Goal: Task Accomplishment & Management: Complete application form

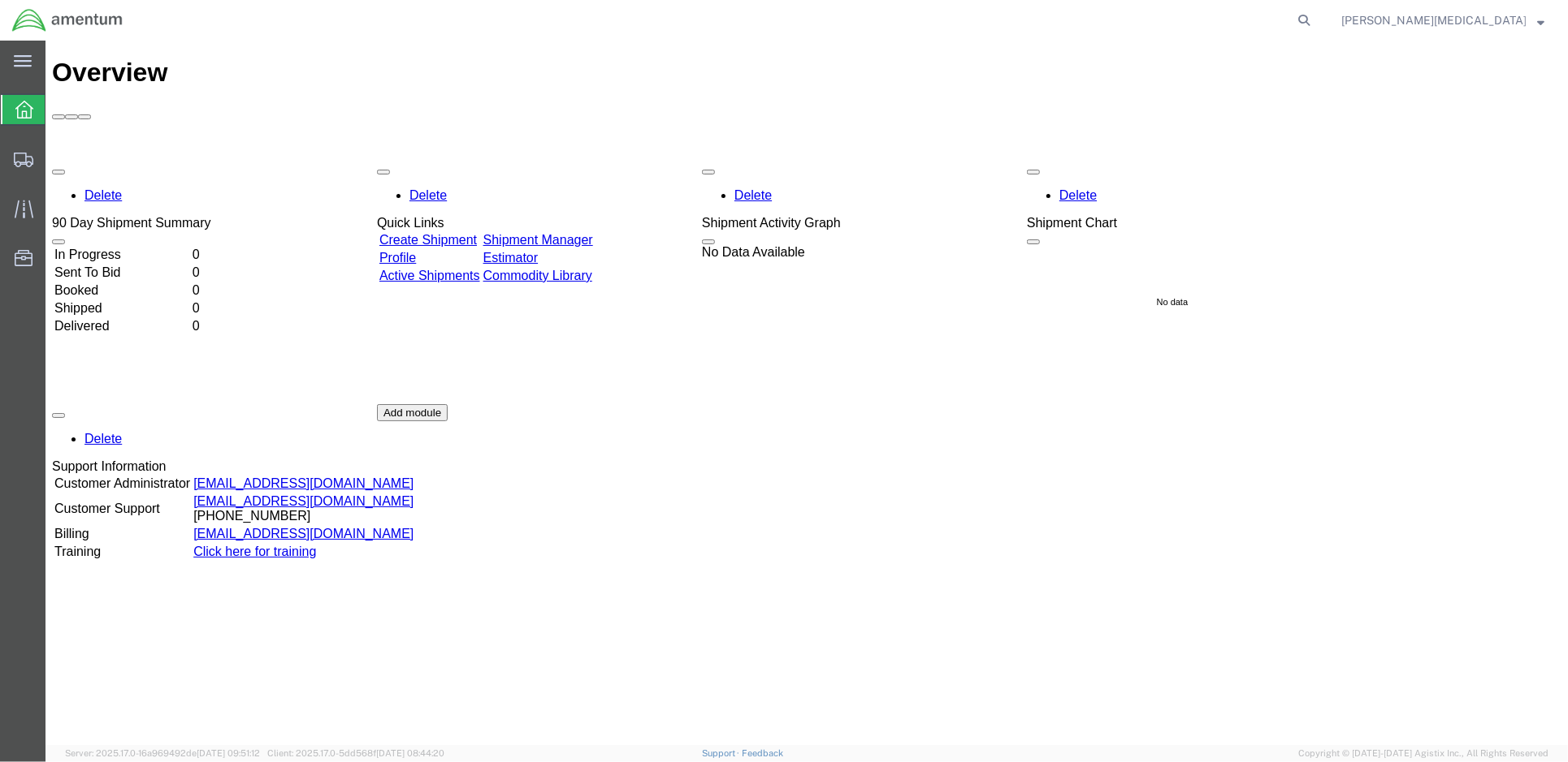
click at [442, 232] on link "Create Shipment" at bounding box center [427, 238] width 97 height 14
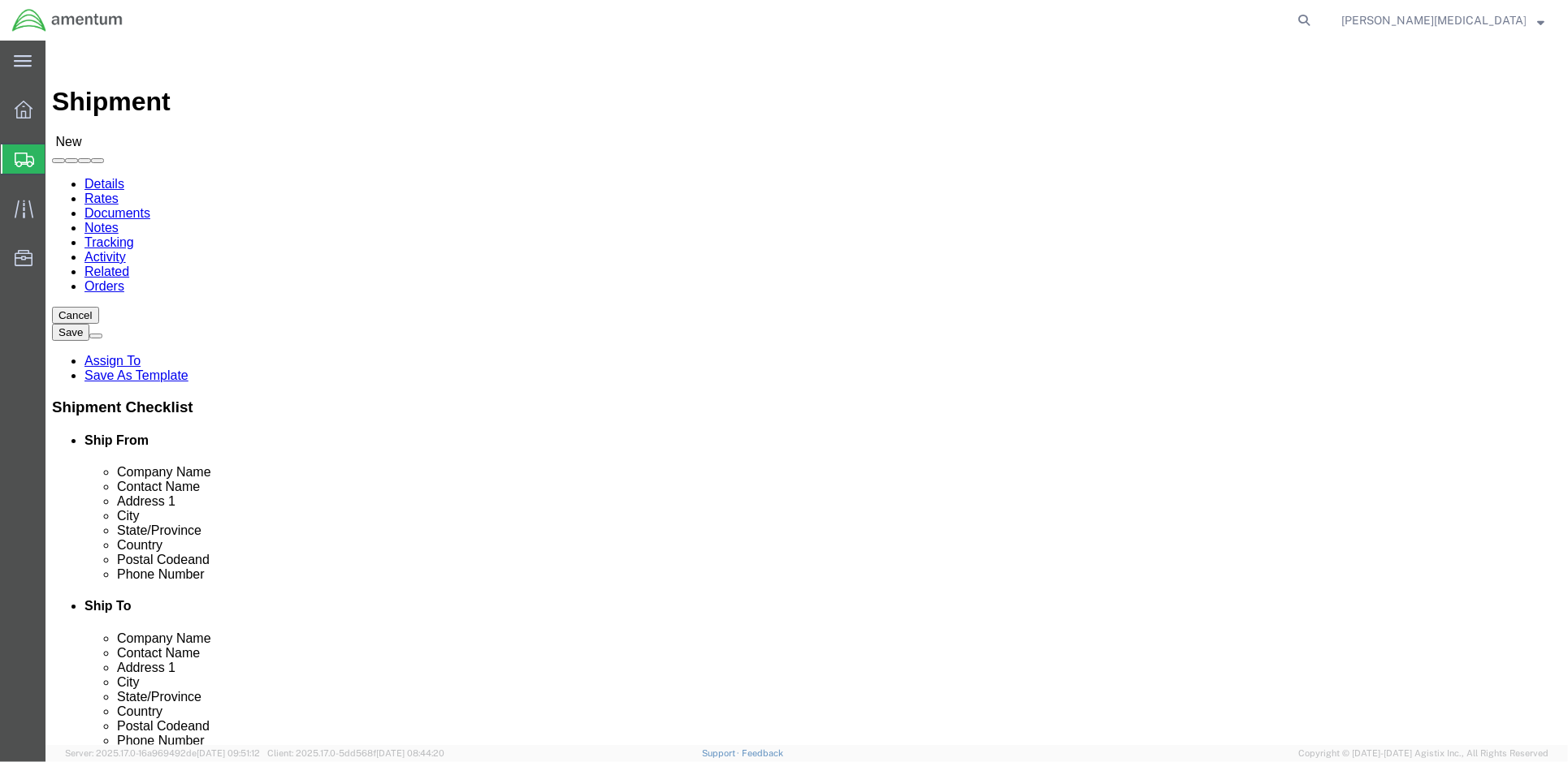
select select
click div "Location My Profile Location [PHONE_NUMBER] [PHONE_NUMBER] [PHONE_NUMBER] [PHON…"
click input "text"
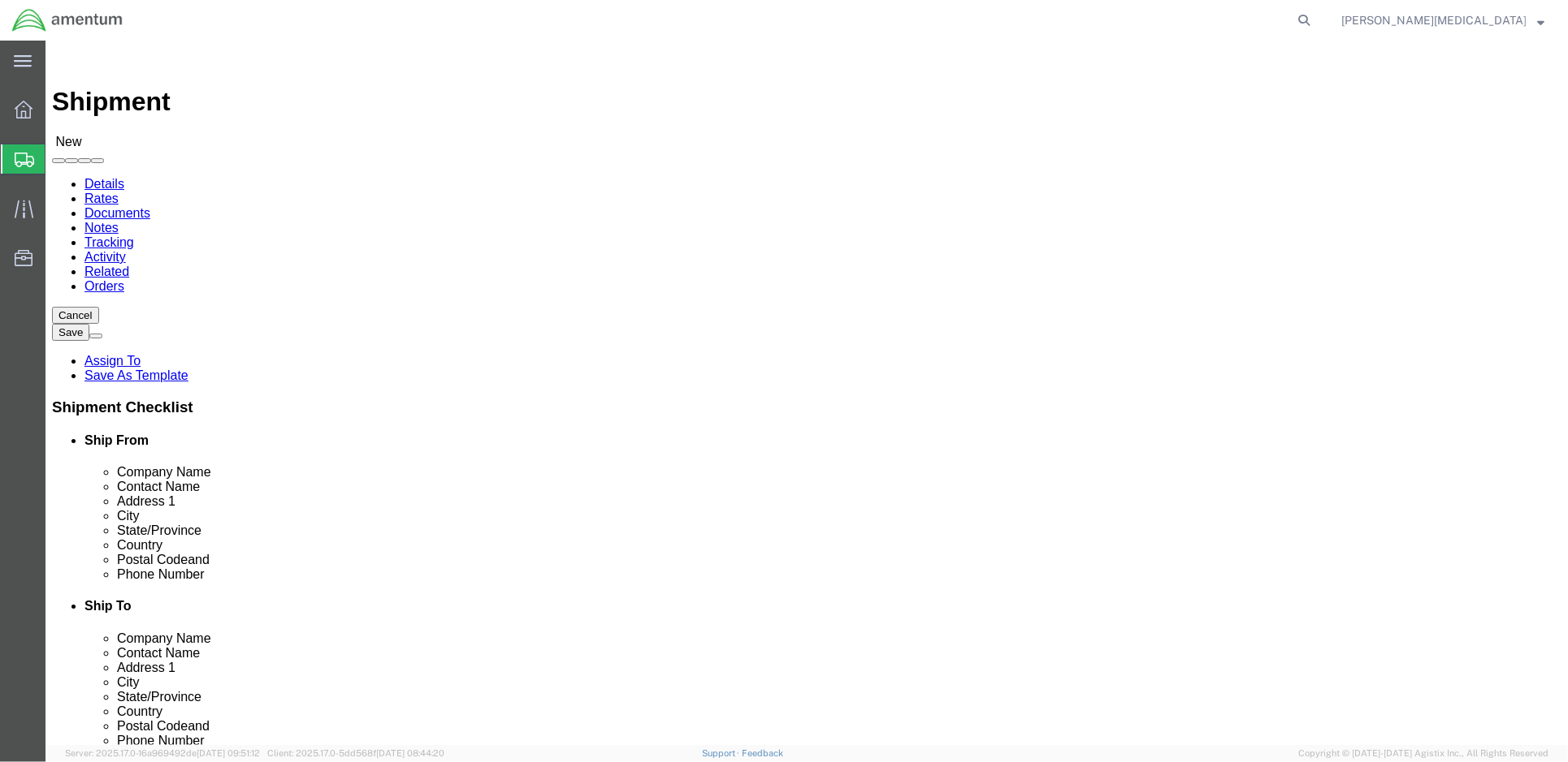
type input "Amentum"
click label "Contact Name"
click input "text"
type input "[PERSON_NAME]"
click p "- AMENTUM - ([PERSON_NAME][MEDICAL_DATA]) [STREET_ADDRESS][PERSON_NAME]"
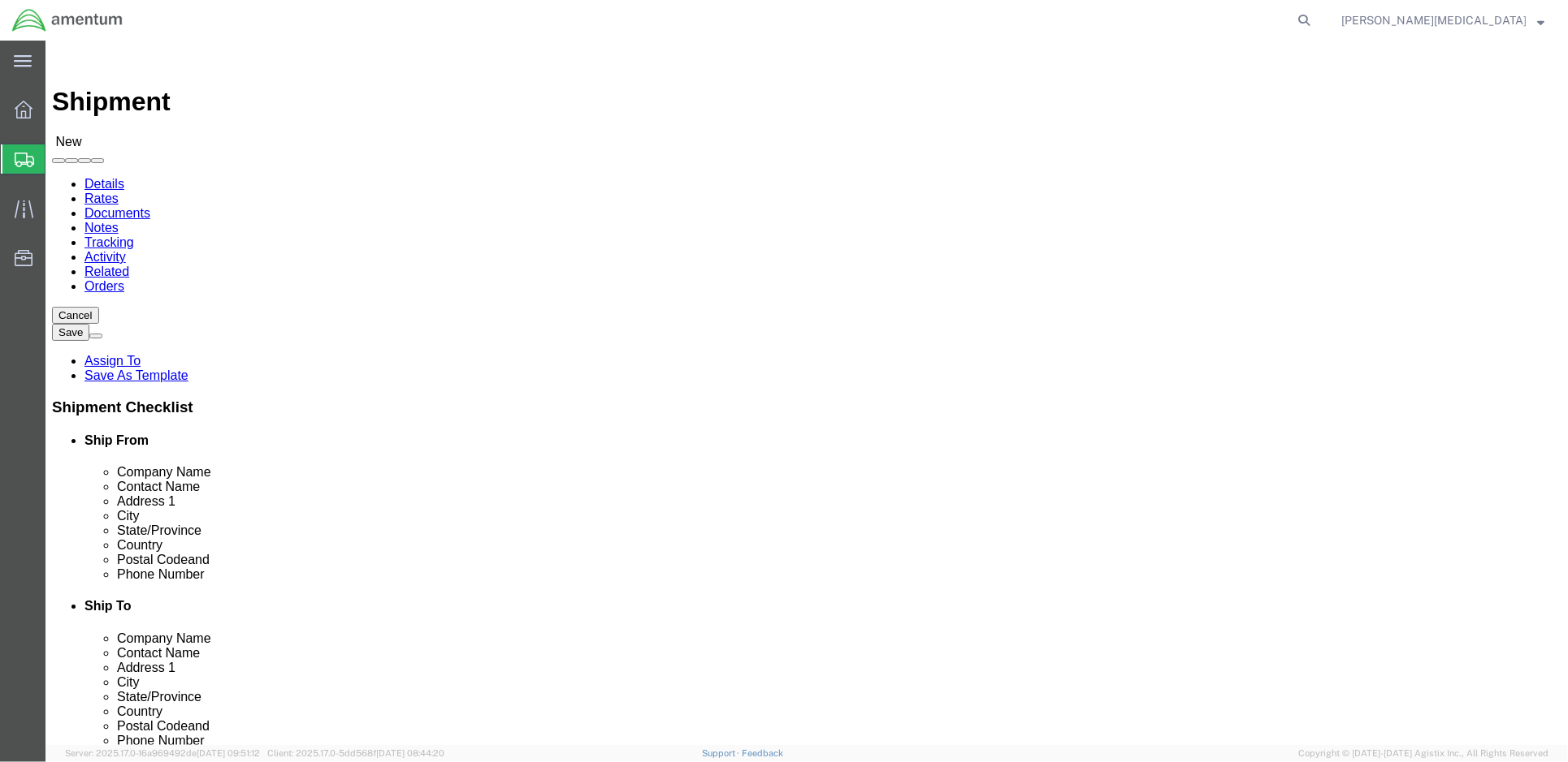
select select
type input "AMENTUM"
type input "[PERSON_NAME][MEDICAL_DATA]"
type input "7155 Blacksheep Run"
type input "Fort [PERSON_NAME]"
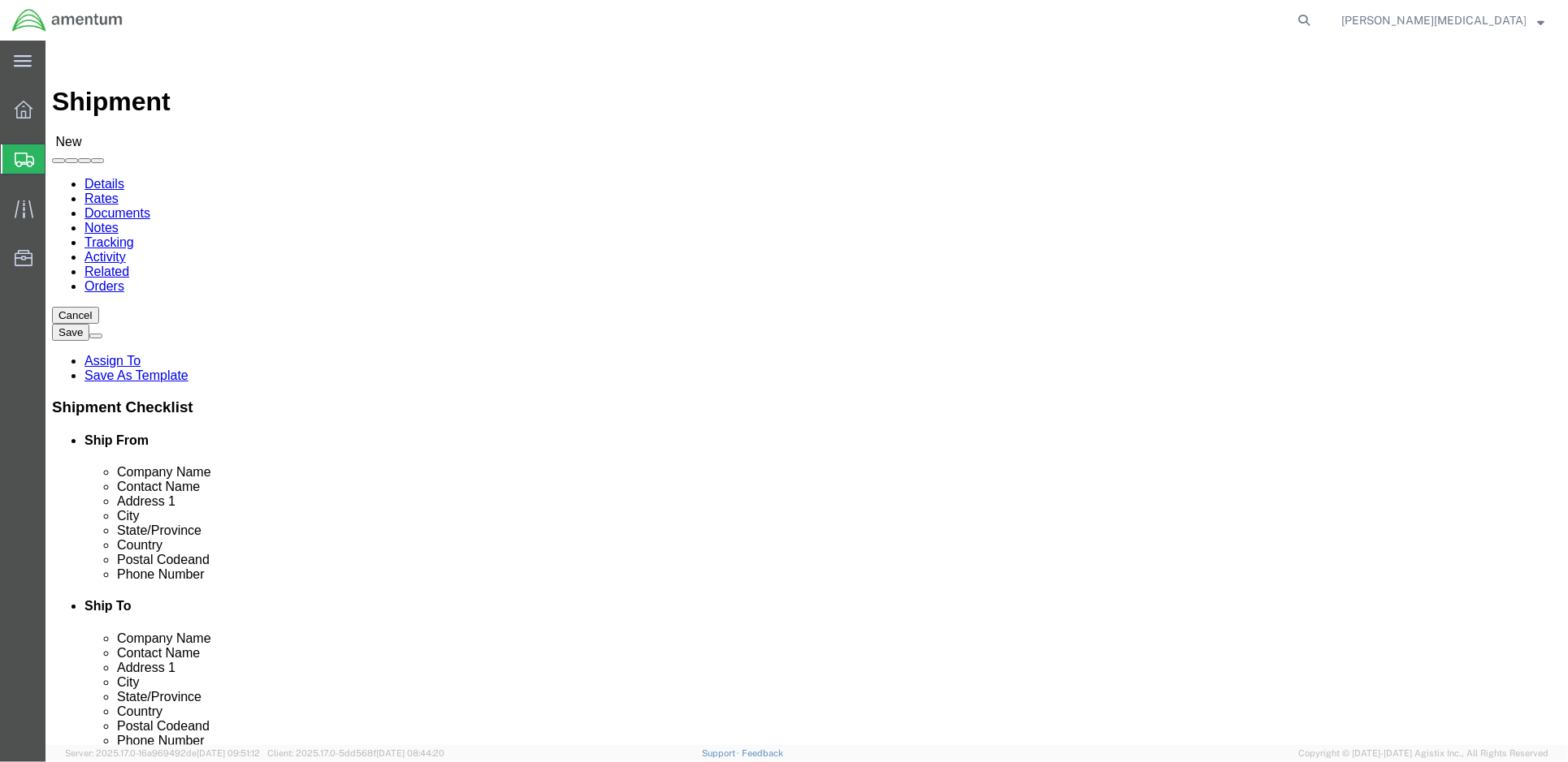
type input "42223"
select select "KY"
type input "[PERSON_NAME][MEDICAL_DATA]"
click input "text"
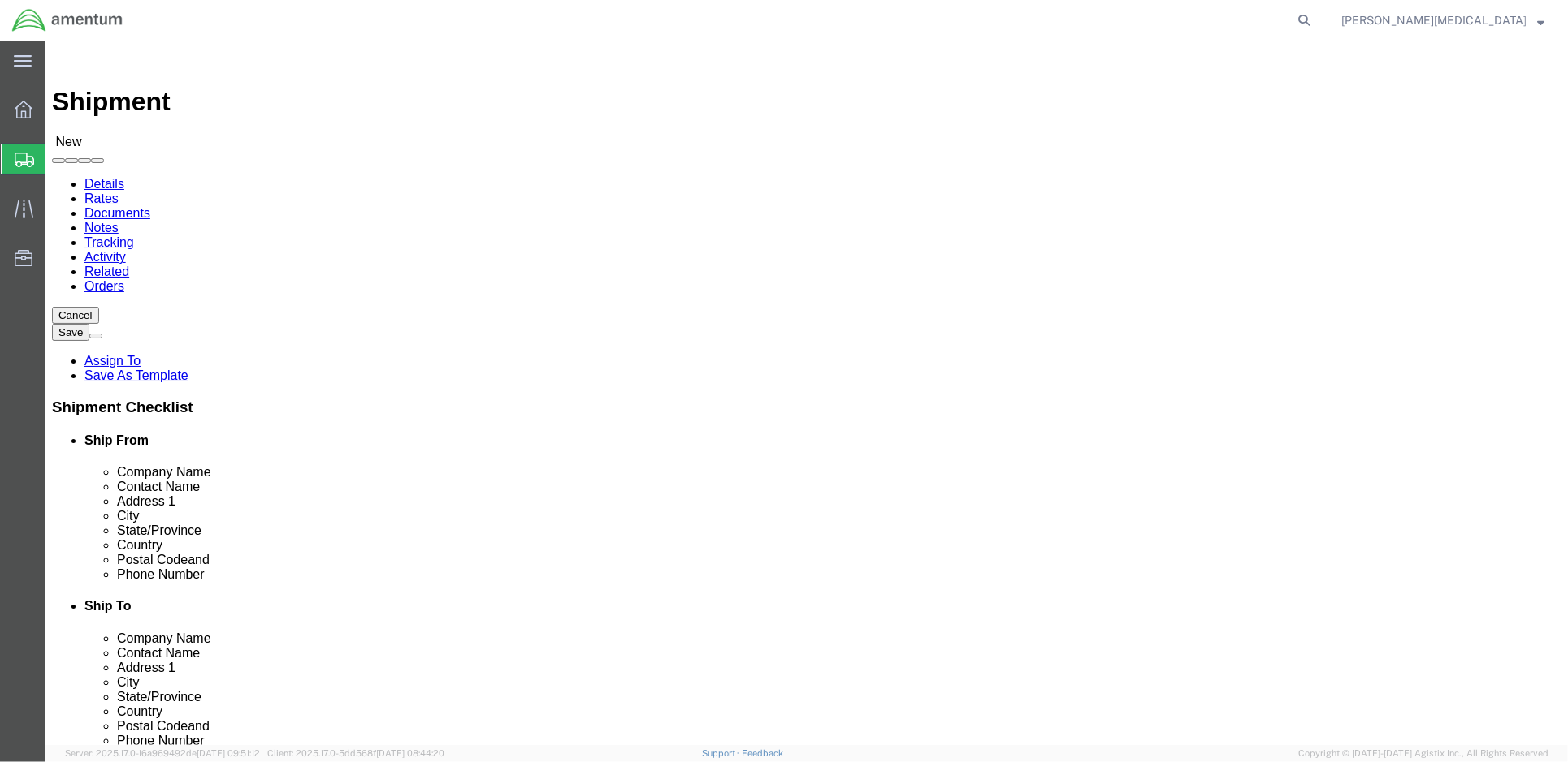
type input "[PERSON_NAME][EMAIL_ADDRESS][MEDICAL_DATA][DOMAIN_NAME]"
checkbox input "true"
click input "text"
type input "2704129395"
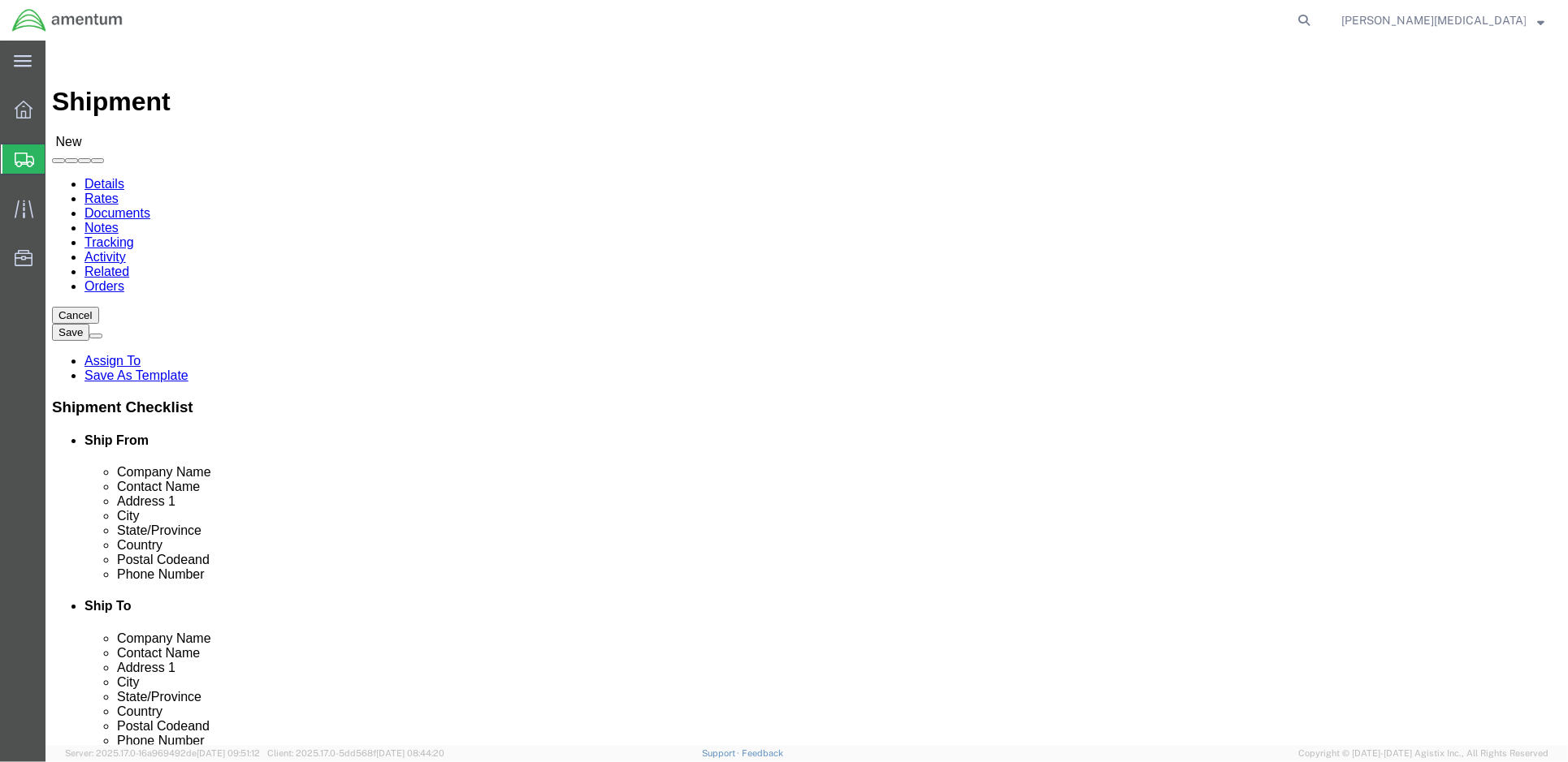
click div "County"
click input "text"
type input "[PERSON_NAME]"
click div "Location My Profile Location [PHONE_NUMBER] [PHONE_NUMBER] [PHONE_NUMBER] [PHON…"
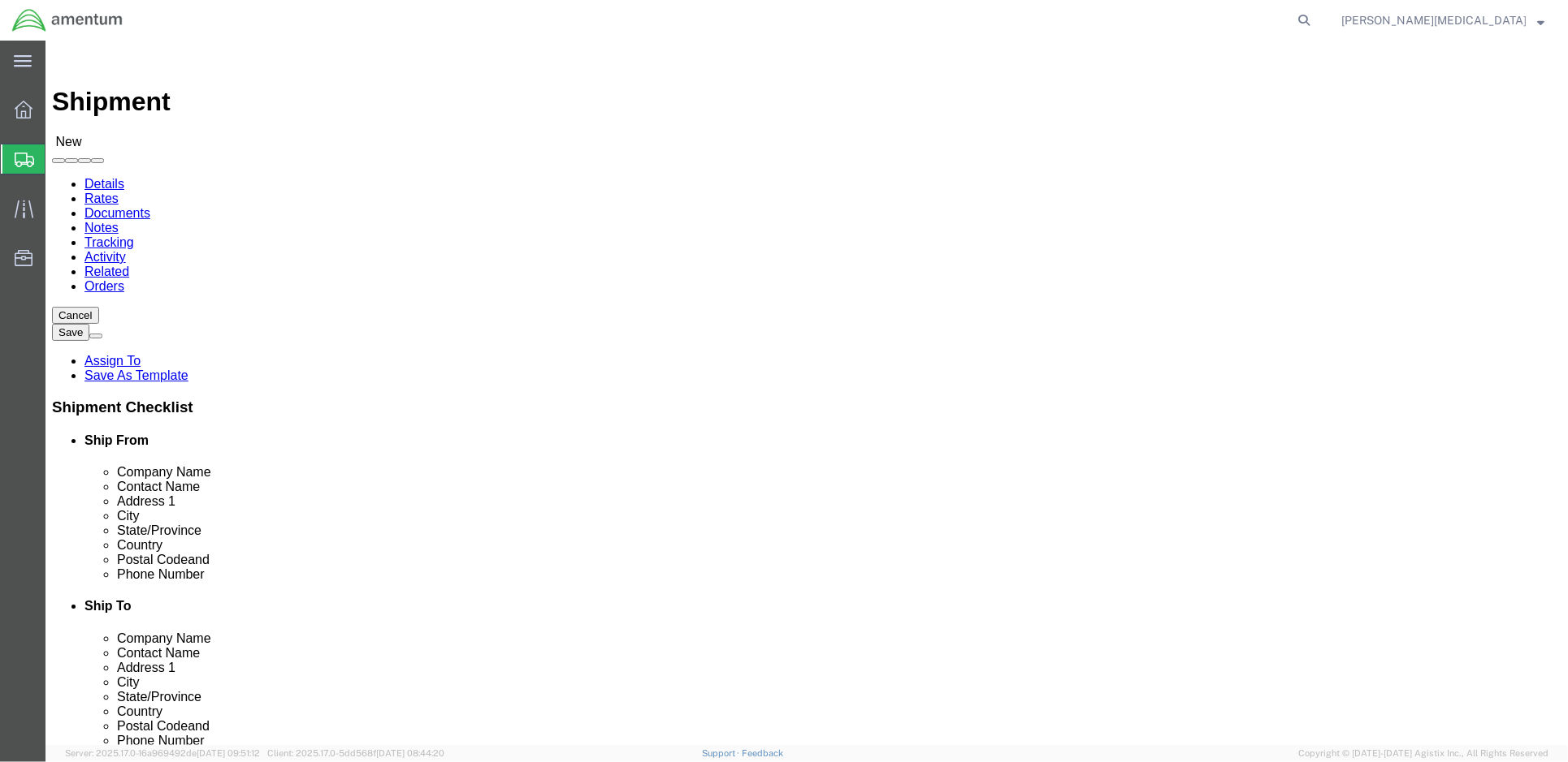
click input "text"
click input "[PERSON_NAME]"
click input "text"
click input "7885"
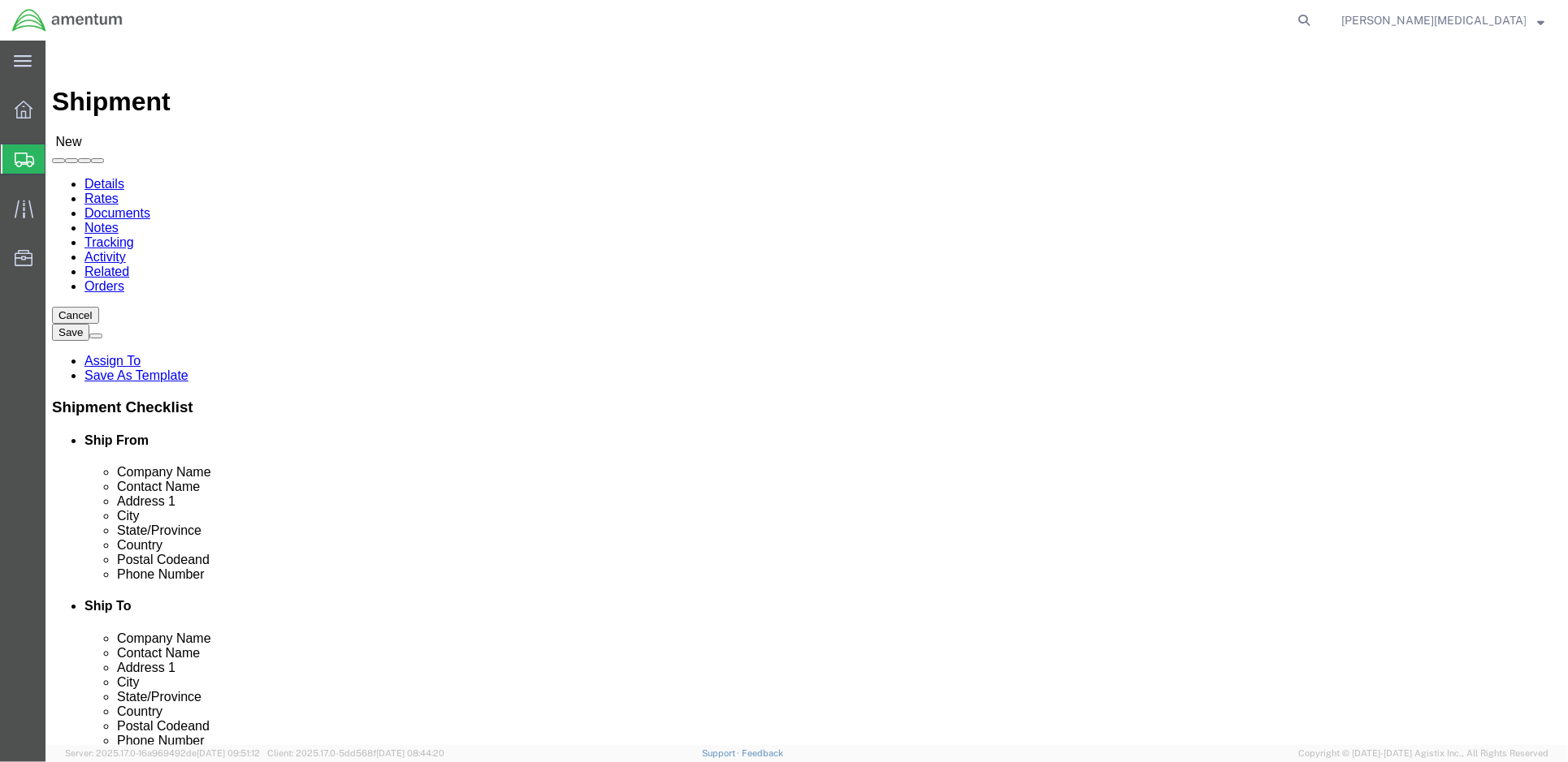
type input "7885"
select select
click div "Location My Profile Location [PHONE_NUMBER] [PHONE_NUMBER] [PHONE_NUMBER] [PHON…"
click input "text"
type input "Amentum"
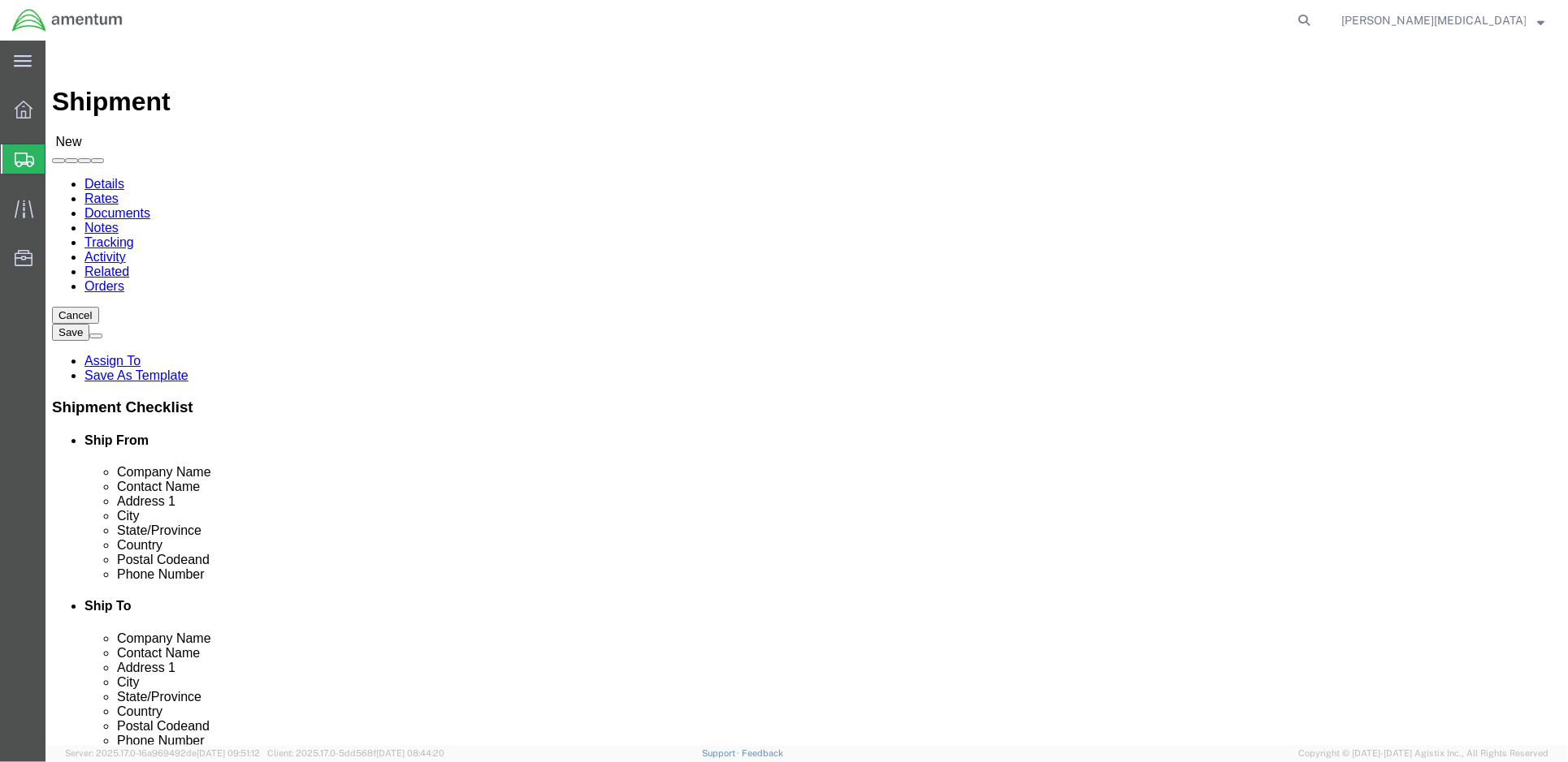
click div "Address 1 7885"
click div "Location My Profile Location [PHONE_NUMBER] [PHONE_NUMBER] [PHONE_NUMBER] [PHON…"
click input "7885"
drag, startPoint x: 324, startPoint y: 309, endPoint x: 234, endPoint y: 302, distance: 90.3
click input "AMENTUM"
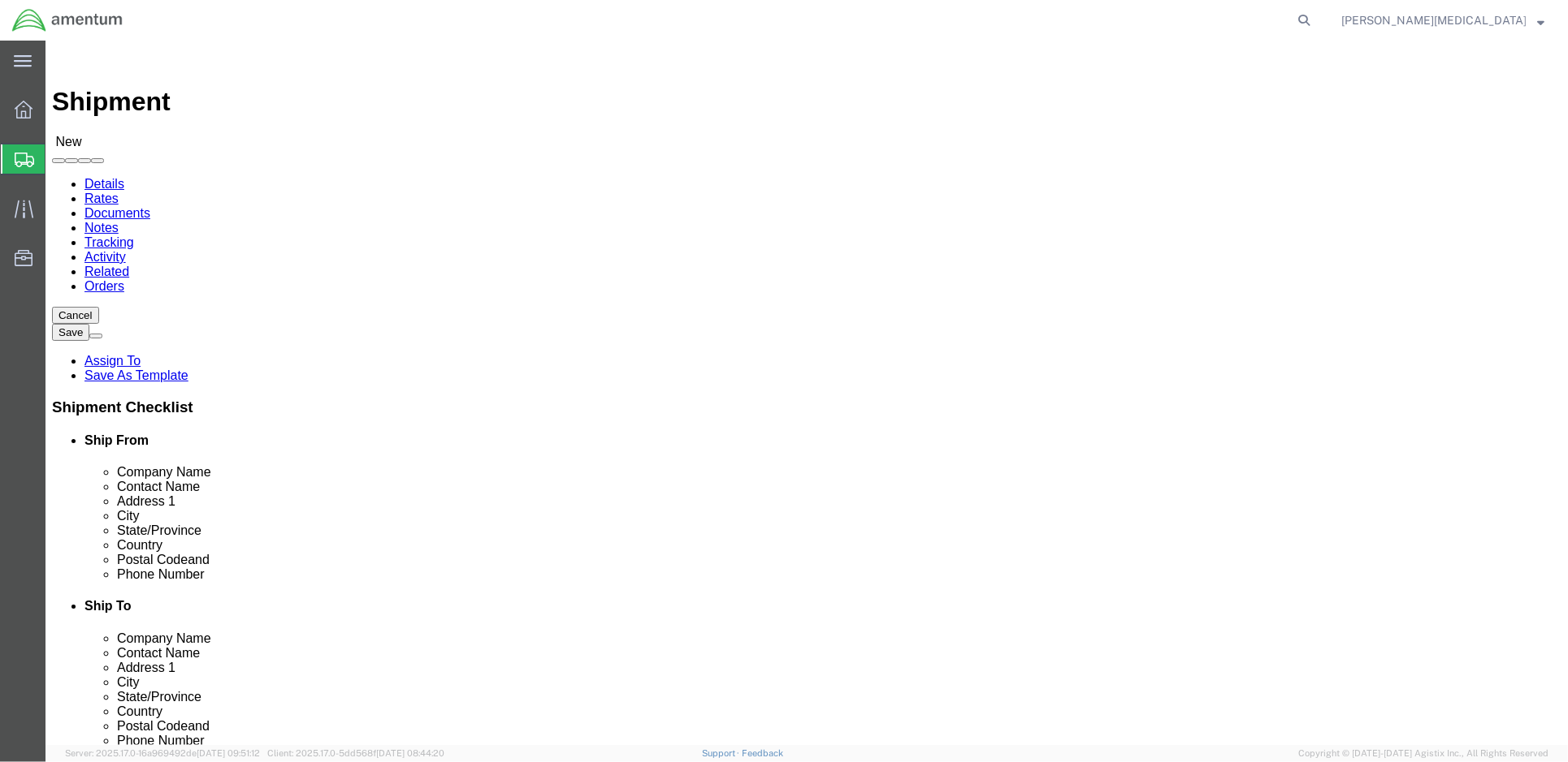
type input "Amentum"
click label "Contact Name"
click input "text"
click input "Postal Code"
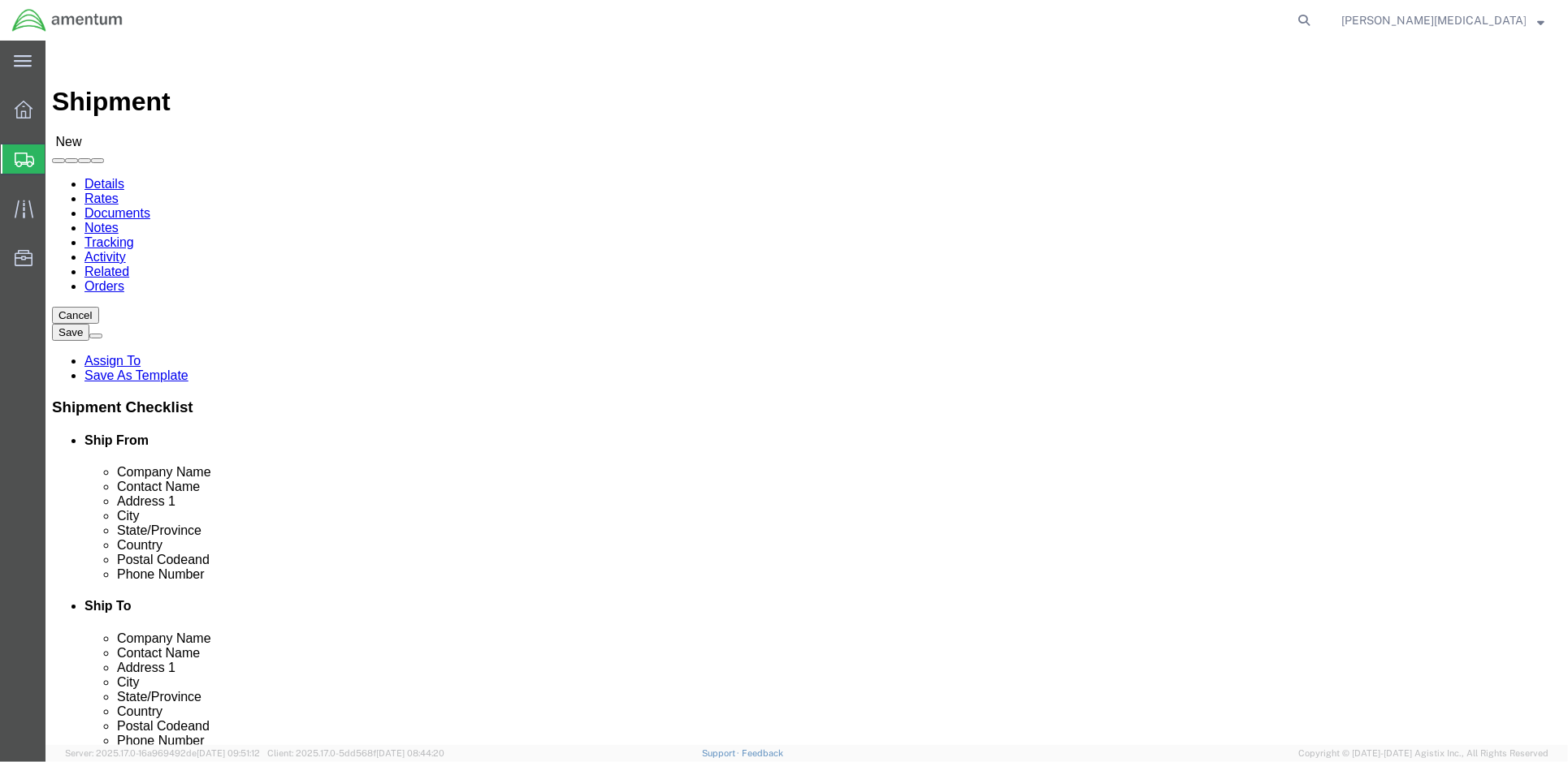
click input "Postal Code"
type input "7"
type input "71459"
click input "text"
click icon
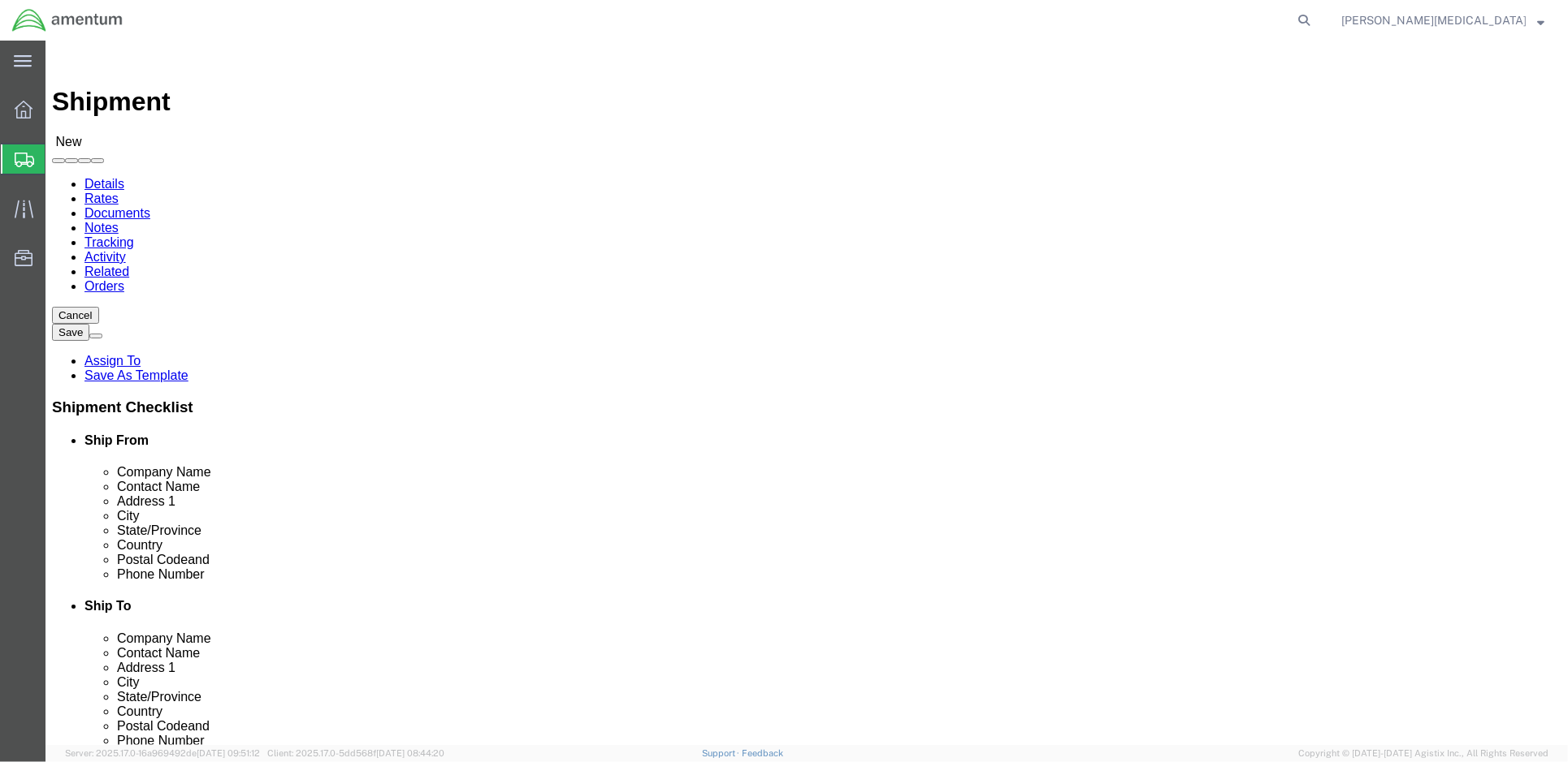
click input "text"
click div "Location My Profile Location [PHONE_NUMBER] [PHONE_NUMBER] [PHONE_NUMBER] [PHON…"
click input "text"
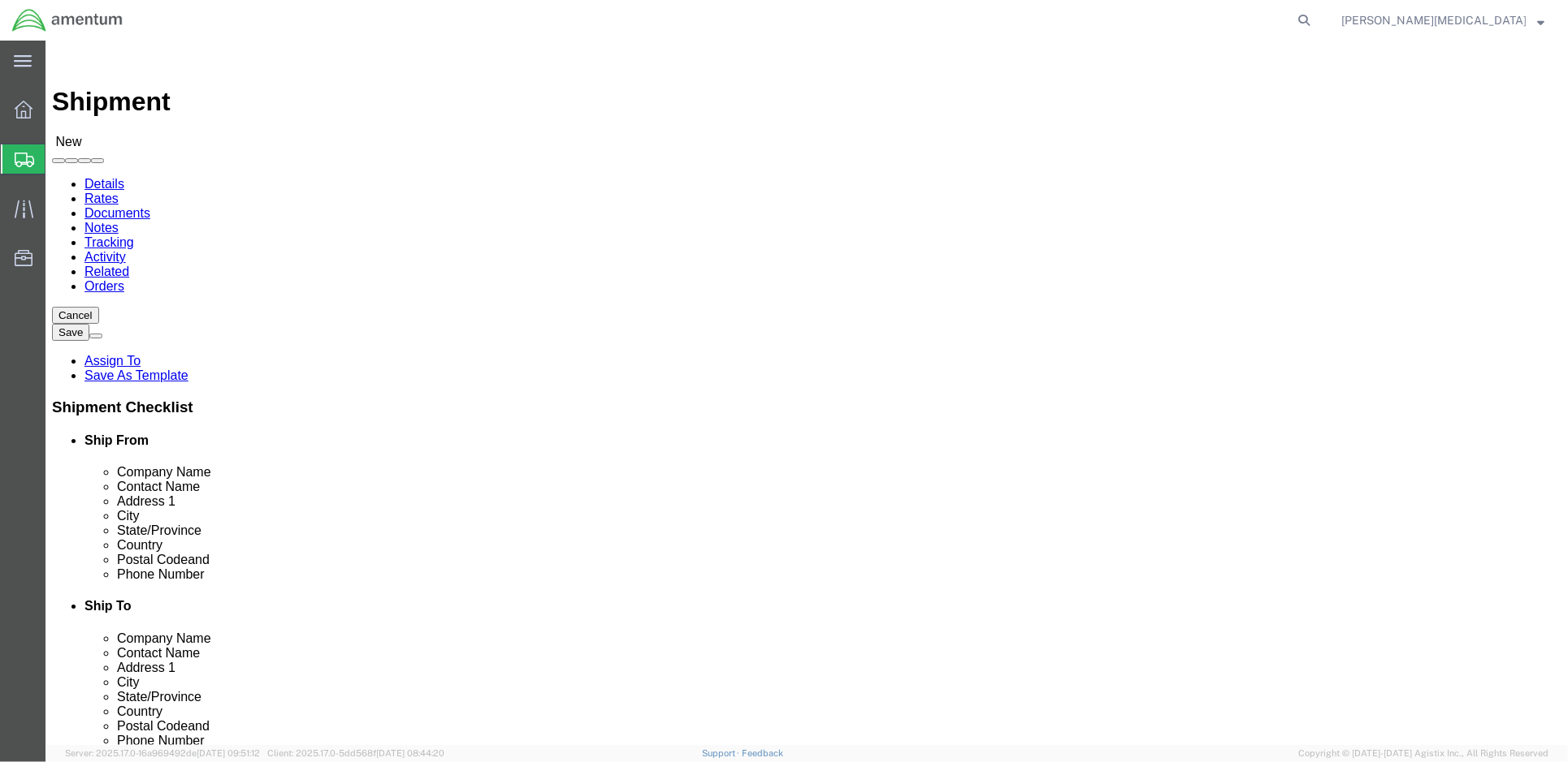
scroll to position [219, 0]
select select
select select "LA"
click input "text"
type input "Fort [PERSON_NAME]"
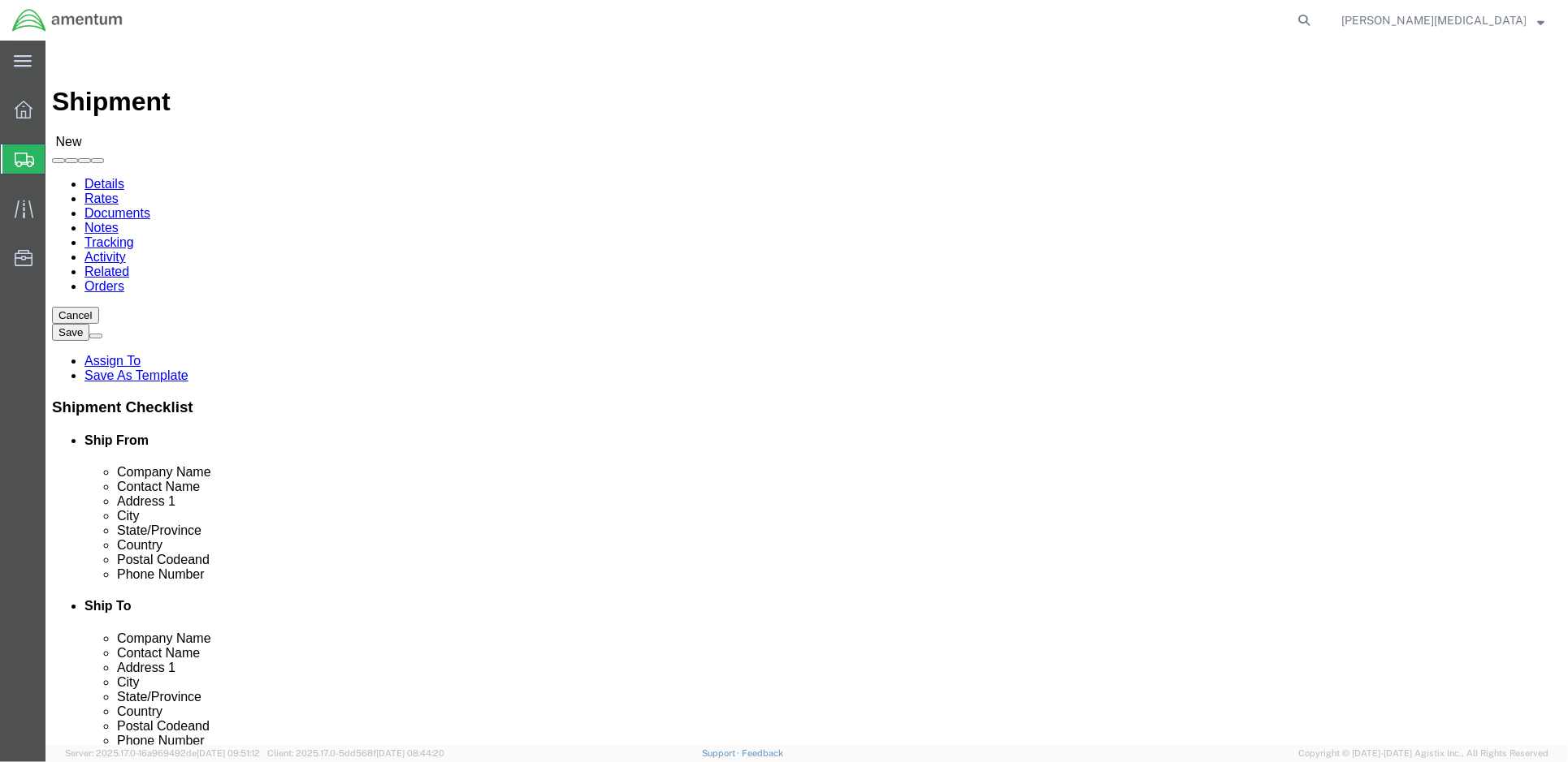
click p "- Amentum - ([PERSON_NAME]) [STREET_ADDRESS][US_STATE][PERSON_NAME]"
select select
type input "Amentum"
type input "[PERSON_NAME]"
type input "[STREET_ADDRESS][US_STATE]"
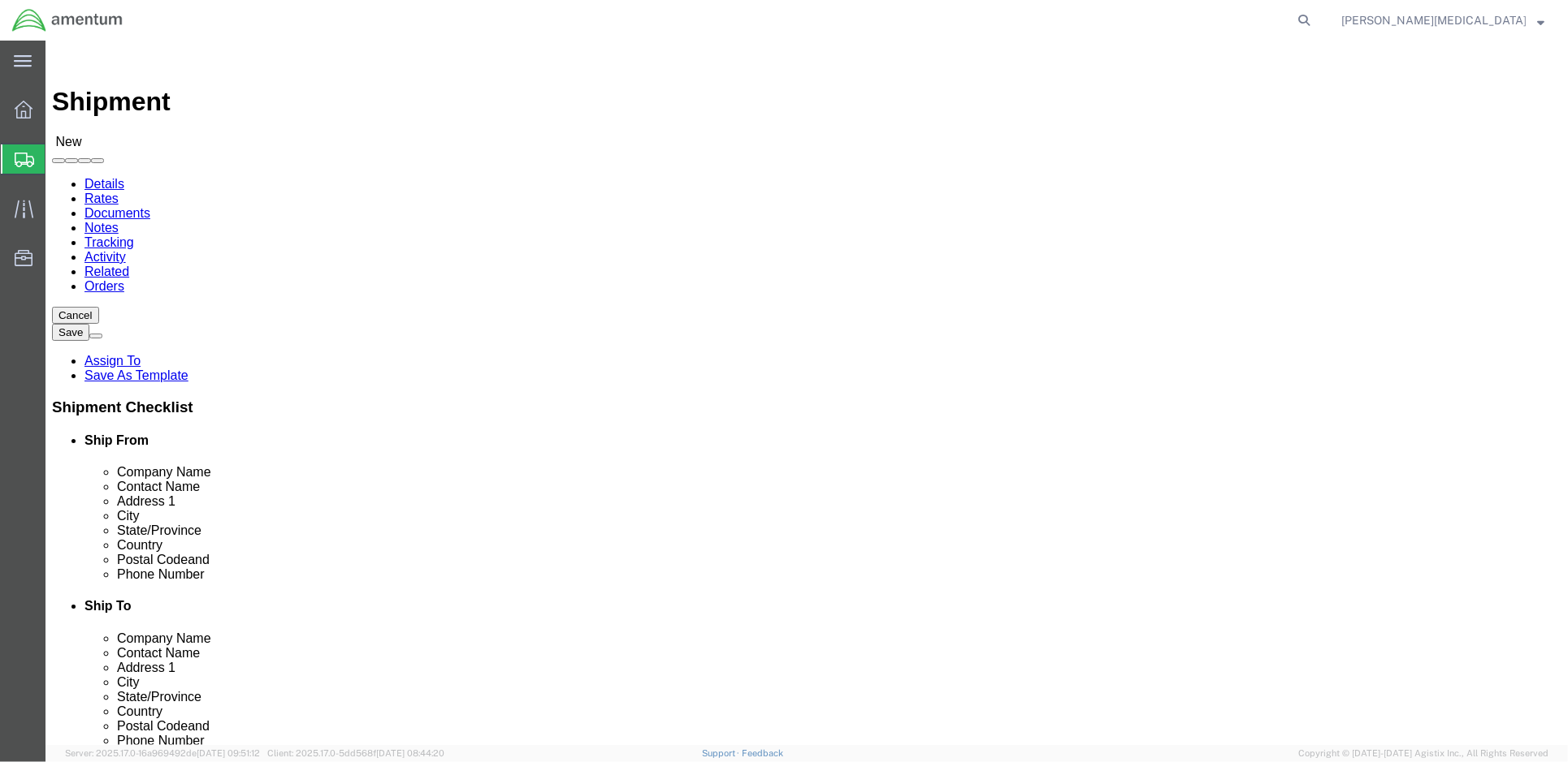
type input "BLDG 4239 room 111"
type input "Fort [PERSON_NAME]"
type input "[PHONE_NUMBER]"
type input "[PERSON_NAME][EMAIL_ADDRESS][DOMAIN_NAME]"
checkbox input "true"
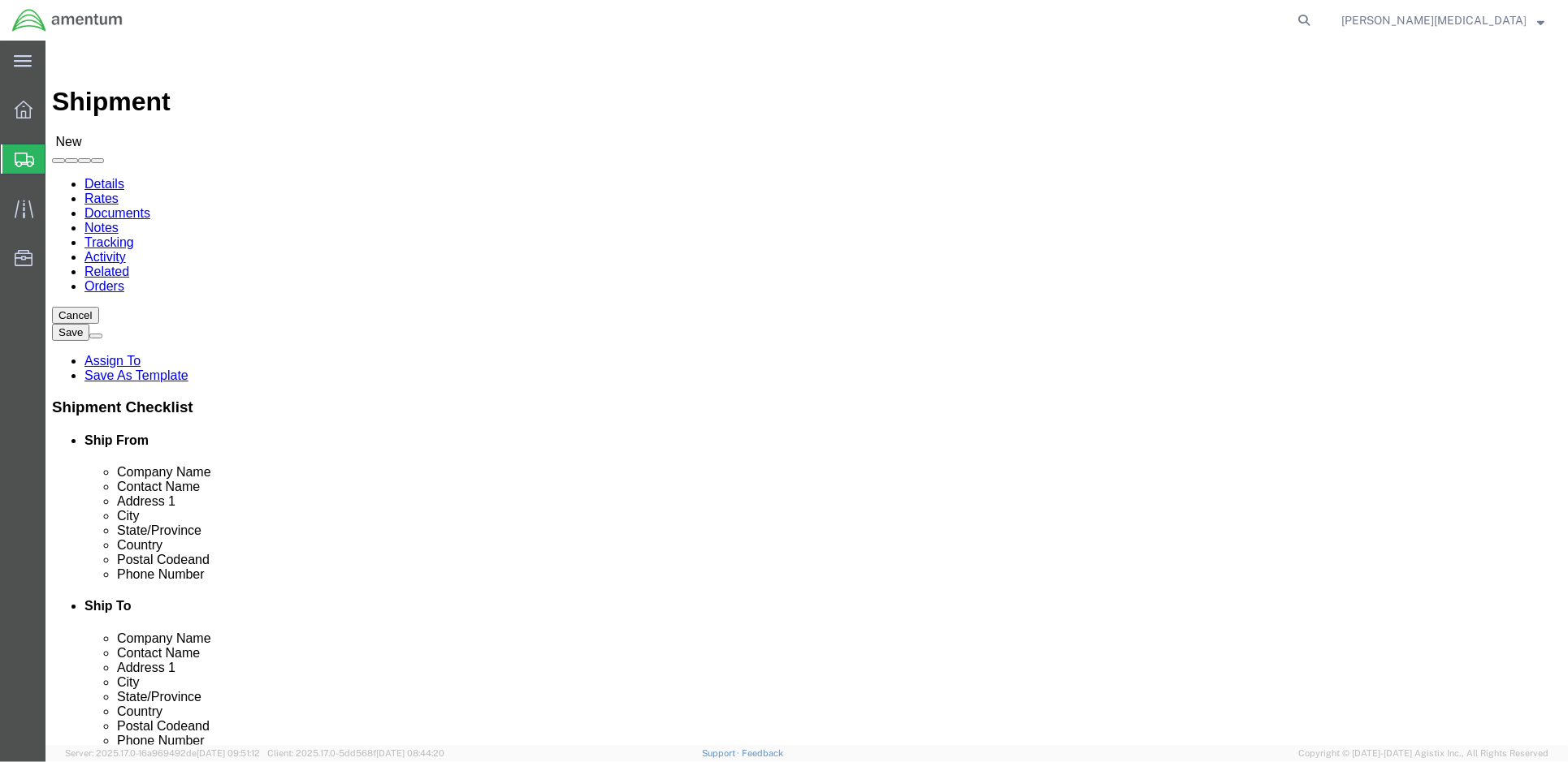
select select "LA"
type input "Fort [PERSON_NAME]"
select select
click input "[PHONE_NUMBER]"
drag, startPoint x: 980, startPoint y: 578, endPoint x: 839, endPoint y: 583, distance: 141.1
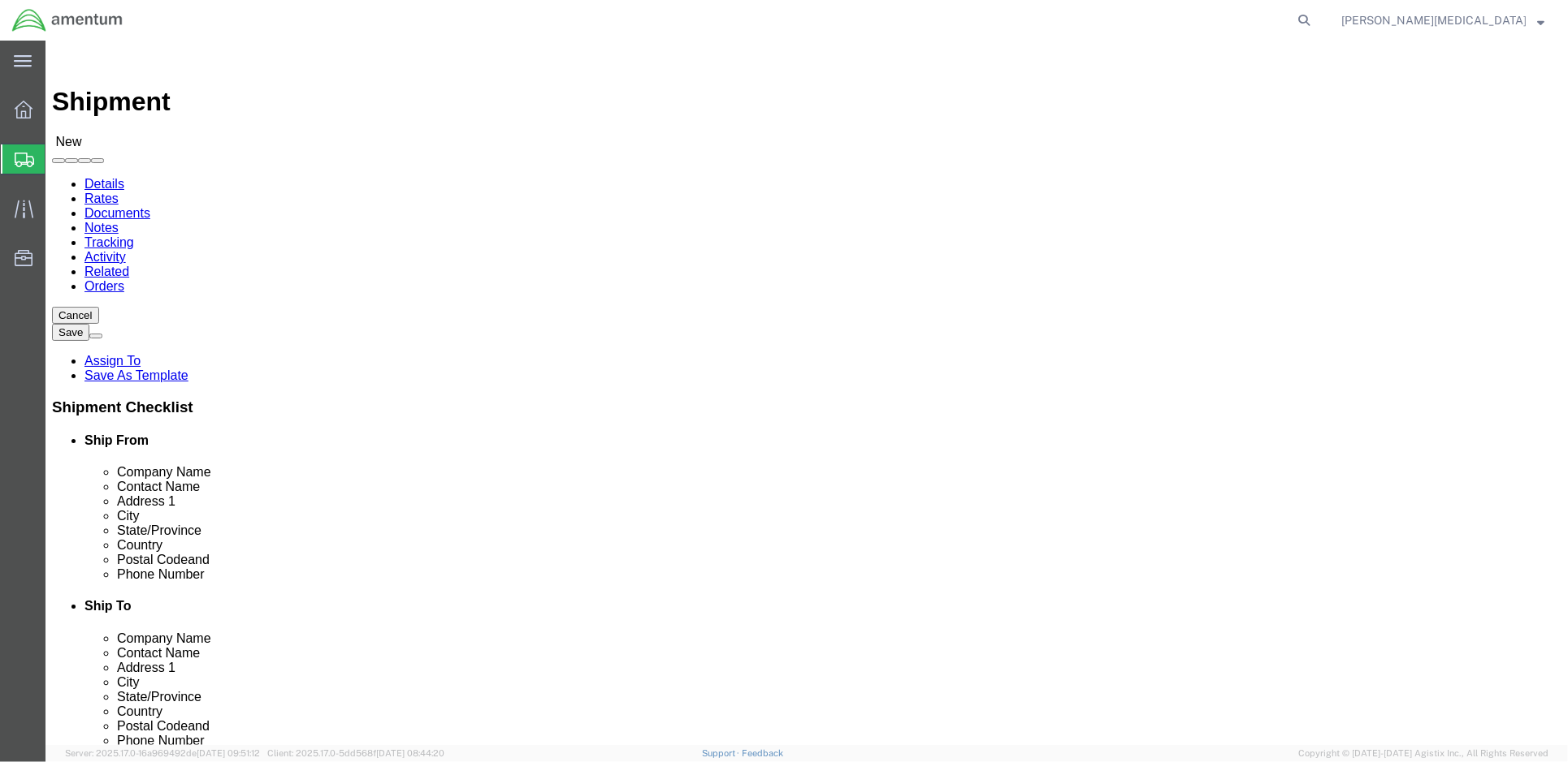
click input "[PERSON_NAME][EMAIL_ADDRESS][DOMAIN_NAME]"
type input "a"
type input "[EMAIL_ADDRESS][PERSON_NAME][DOMAIN_NAME]"
click label
click input "checkbox"
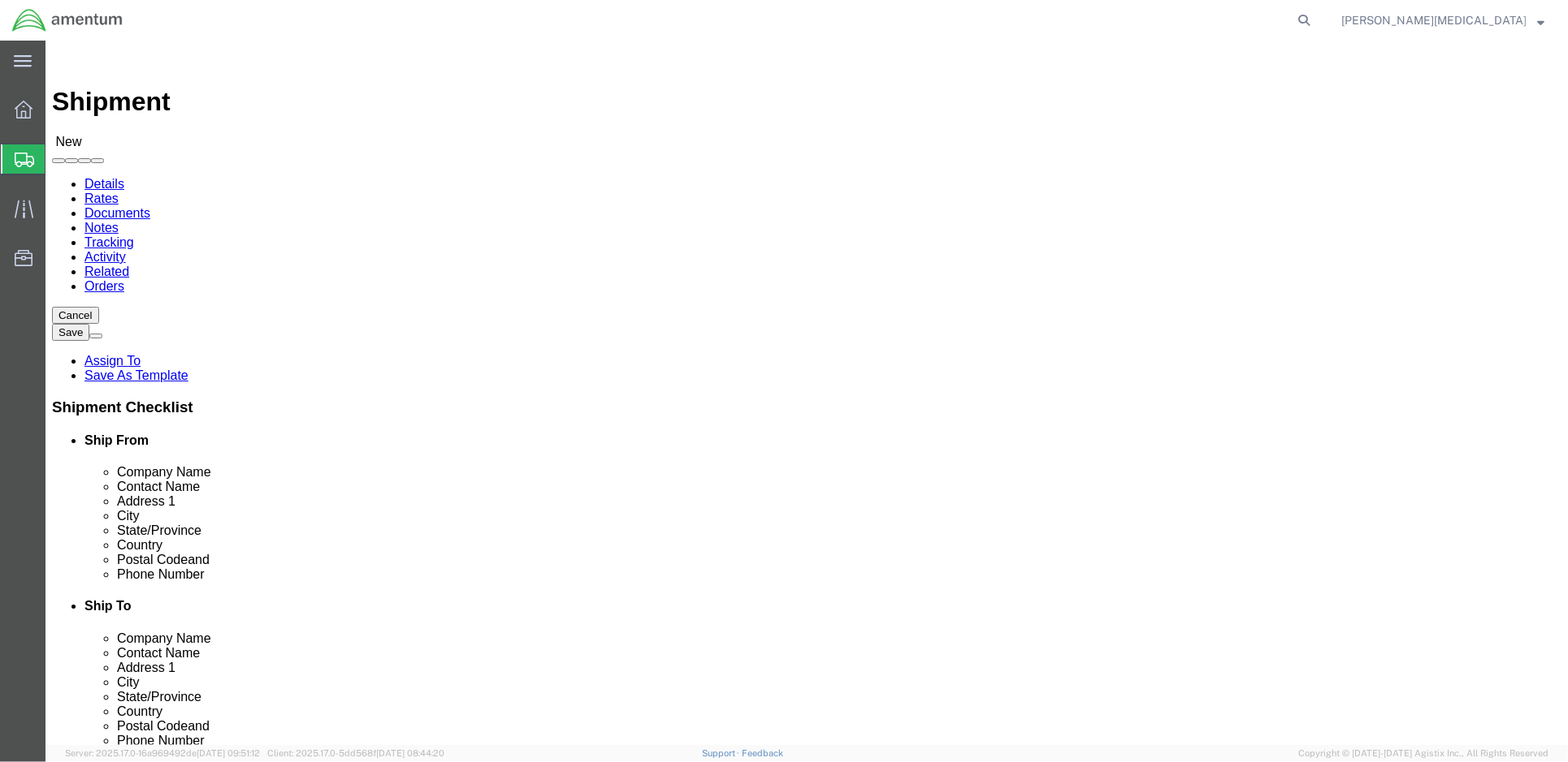
checkbox input "false"
click input "[EMAIL_ADDRESS][PERSON_NAME][DOMAIN_NAME]"
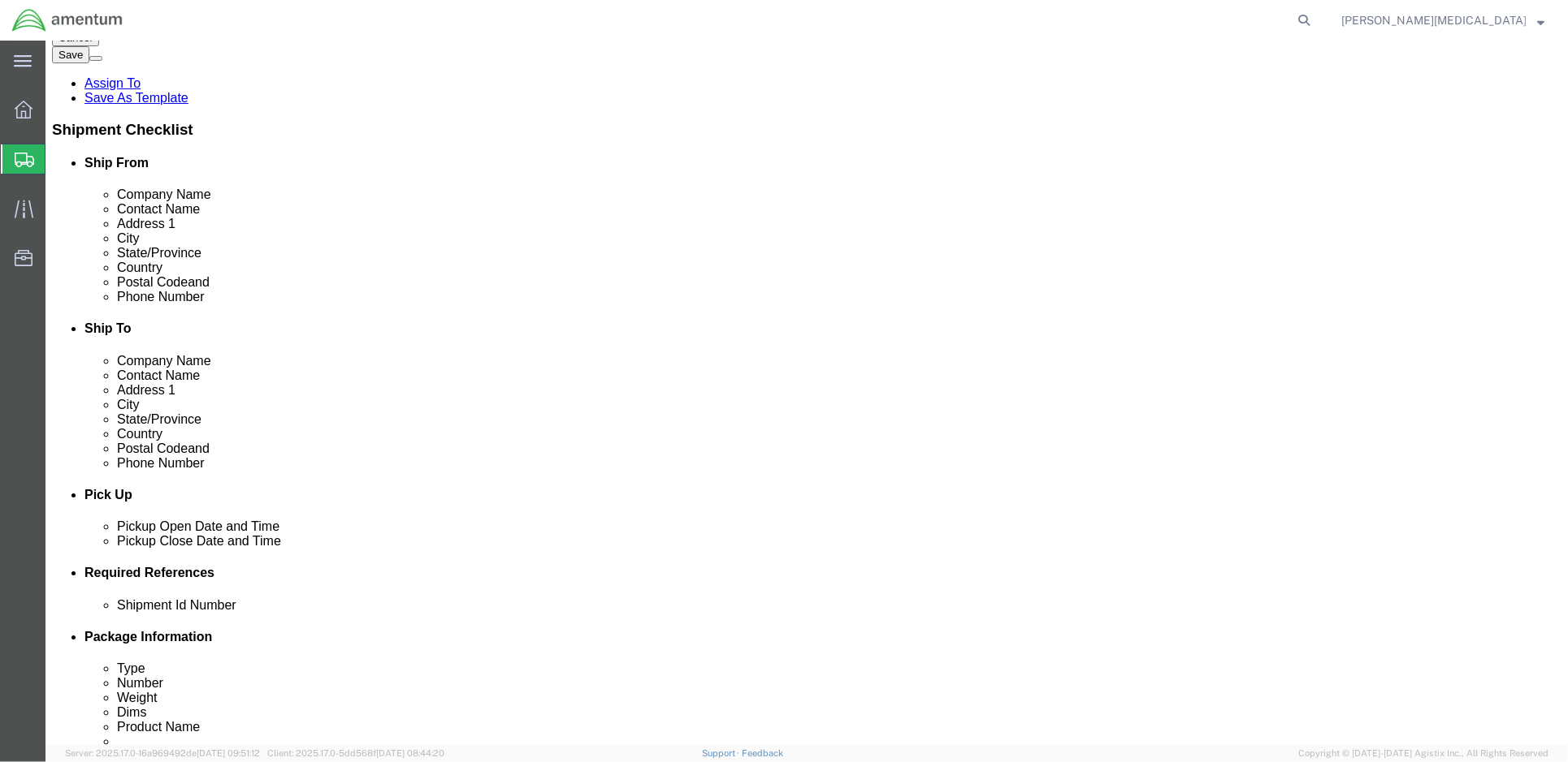
scroll to position [541, 0]
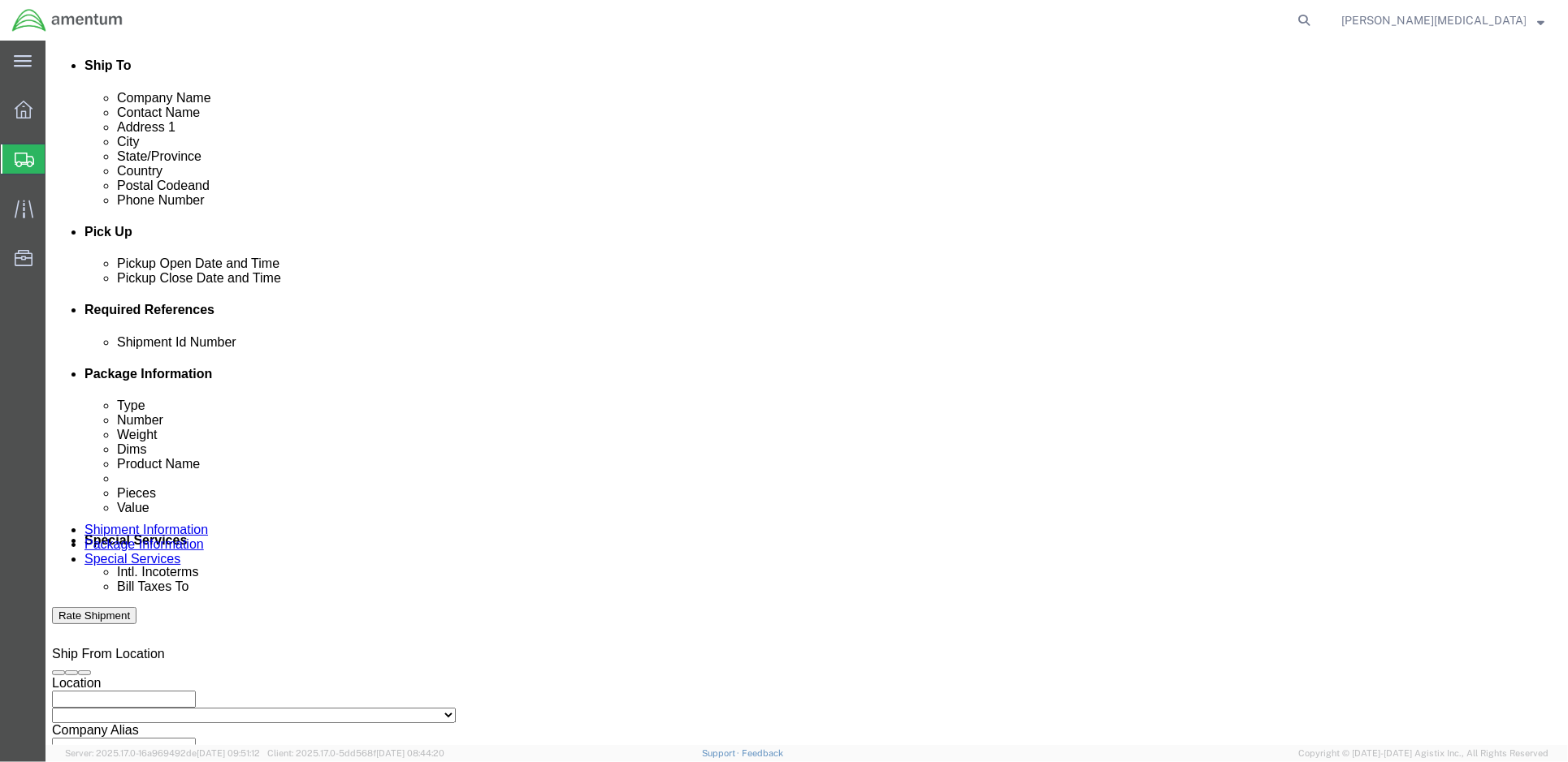
type input "[EMAIL_ADDRESS][PERSON_NAME][DOMAIN_NAME]"
checkbox input "true"
click div "[DATE] 1:00 PM"
click div "Pickup Date and Time Pickup Date: Pickup Start Date Pickup Start Time Pickup Op…"
click input "text"
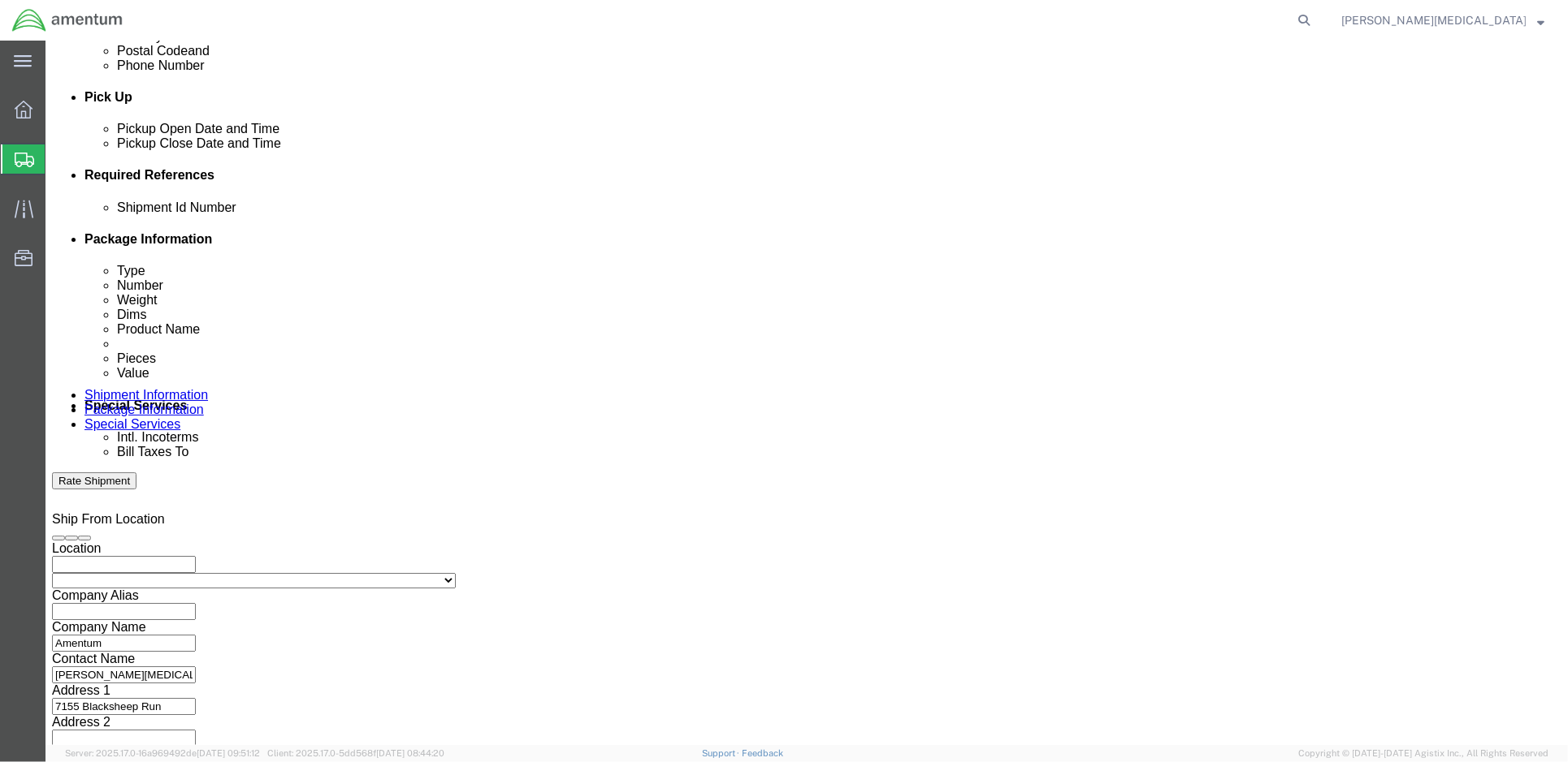
scroll to position [689, 0]
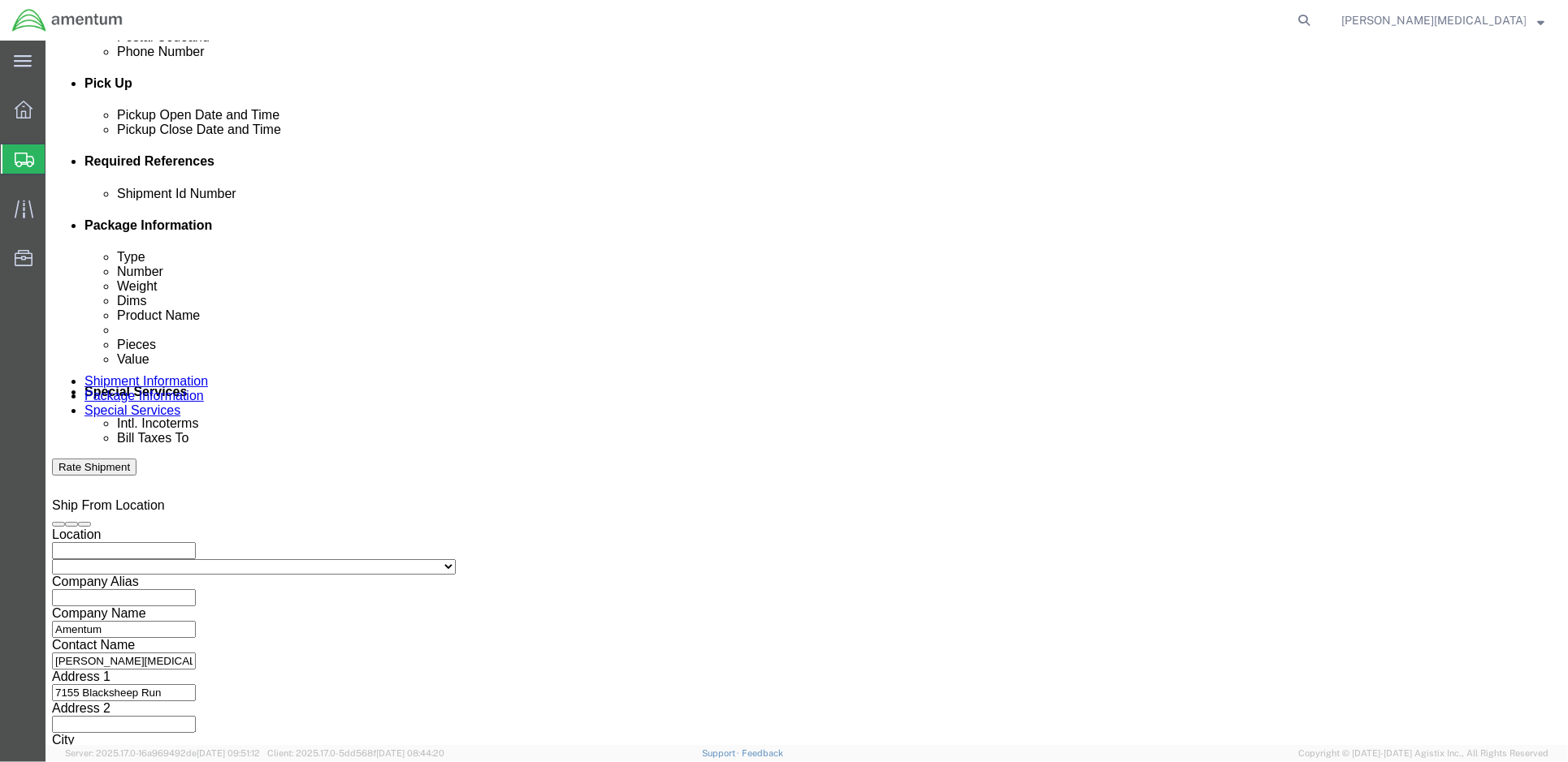
click select "Select Air Less than Truckload Multi-Leg Ocean Freight Rail Small Parcel Truckl…"
select select "SMAL"
click select "Select Air Less than Truckload Multi-Leg Ocean Freight Rail Small Parcel Truckl…"
click div
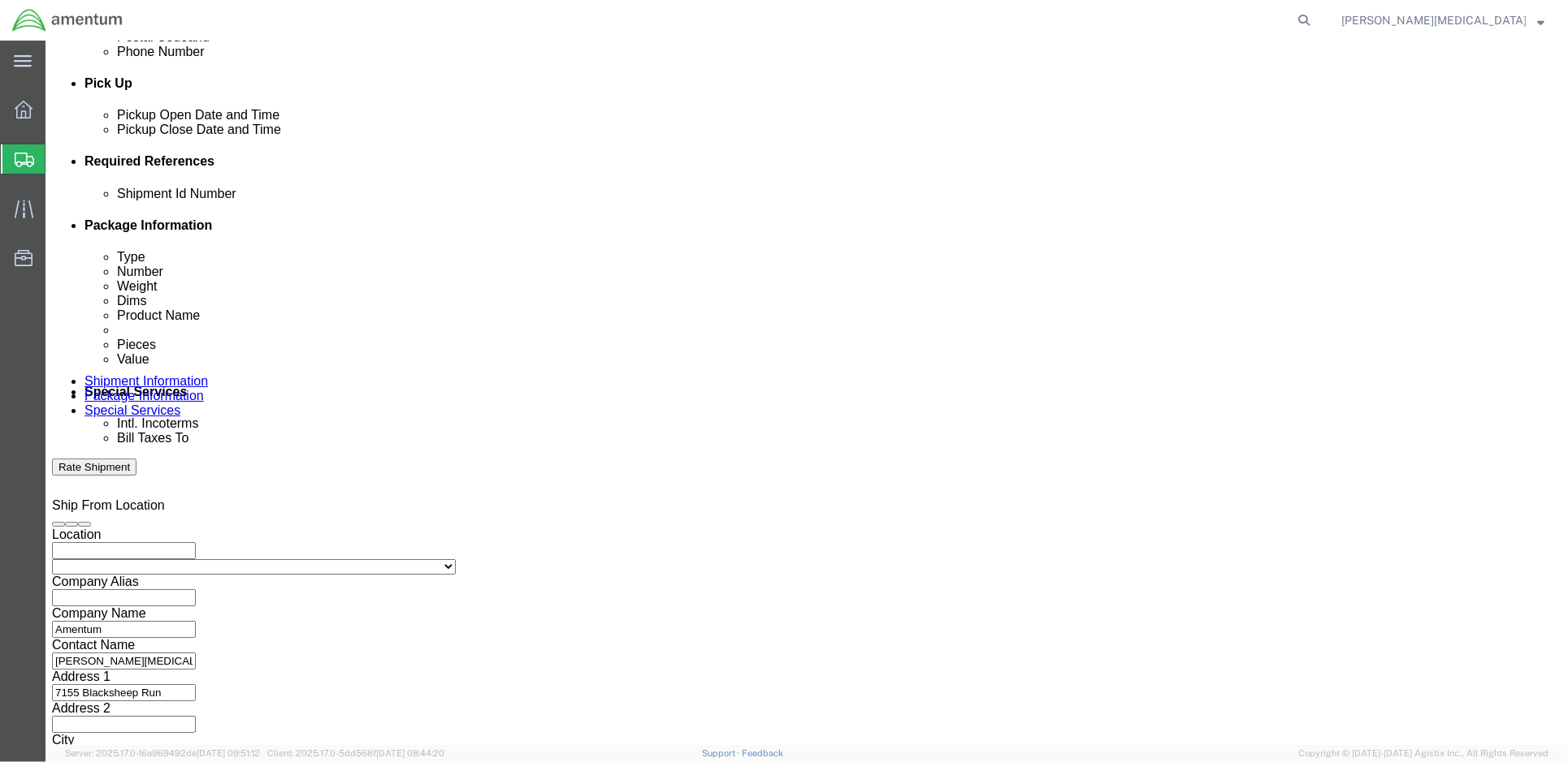
click div
click button "Continue"
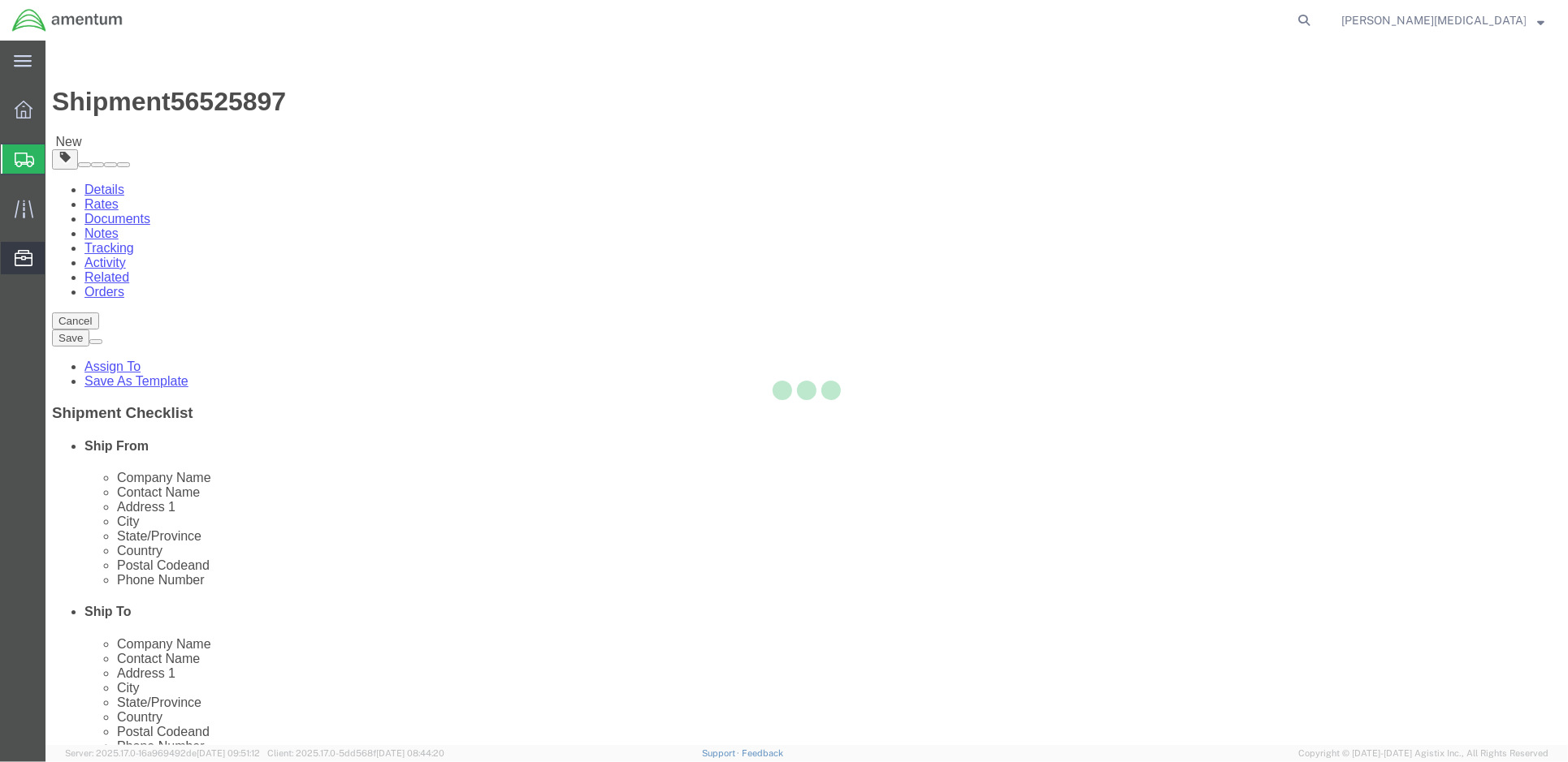
select select "YRPK"
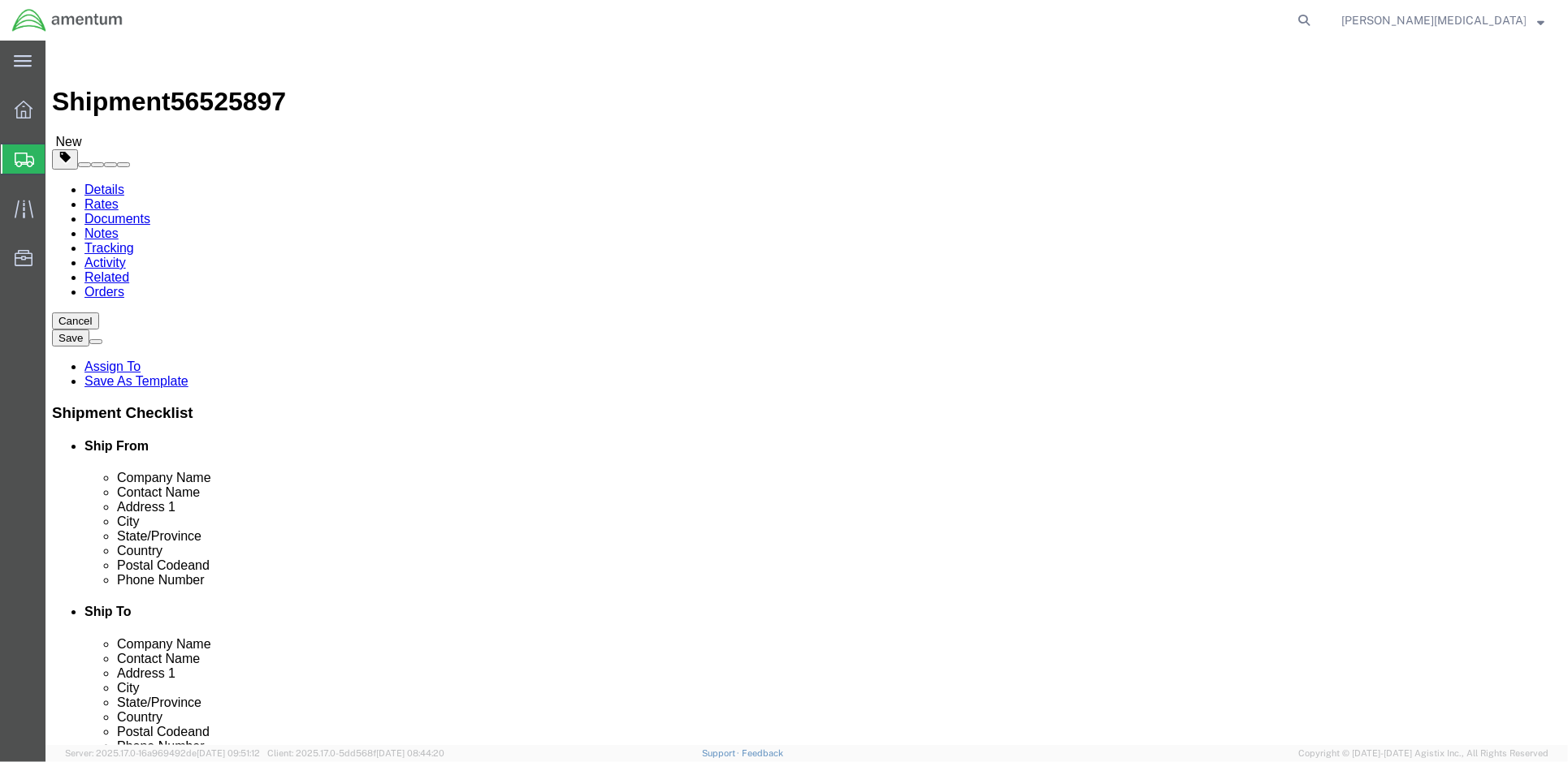
click select "Select Bale(s) Basket(s) Bolt(s) Bottle(s) Buckets Bulk Bundle(s) Can(s) Cardbo…"
click div "Package Content # 1 x Package Type Select Bale(s) Basket(s) Bolt(s) Bottle(s) B…"
click link "Details"
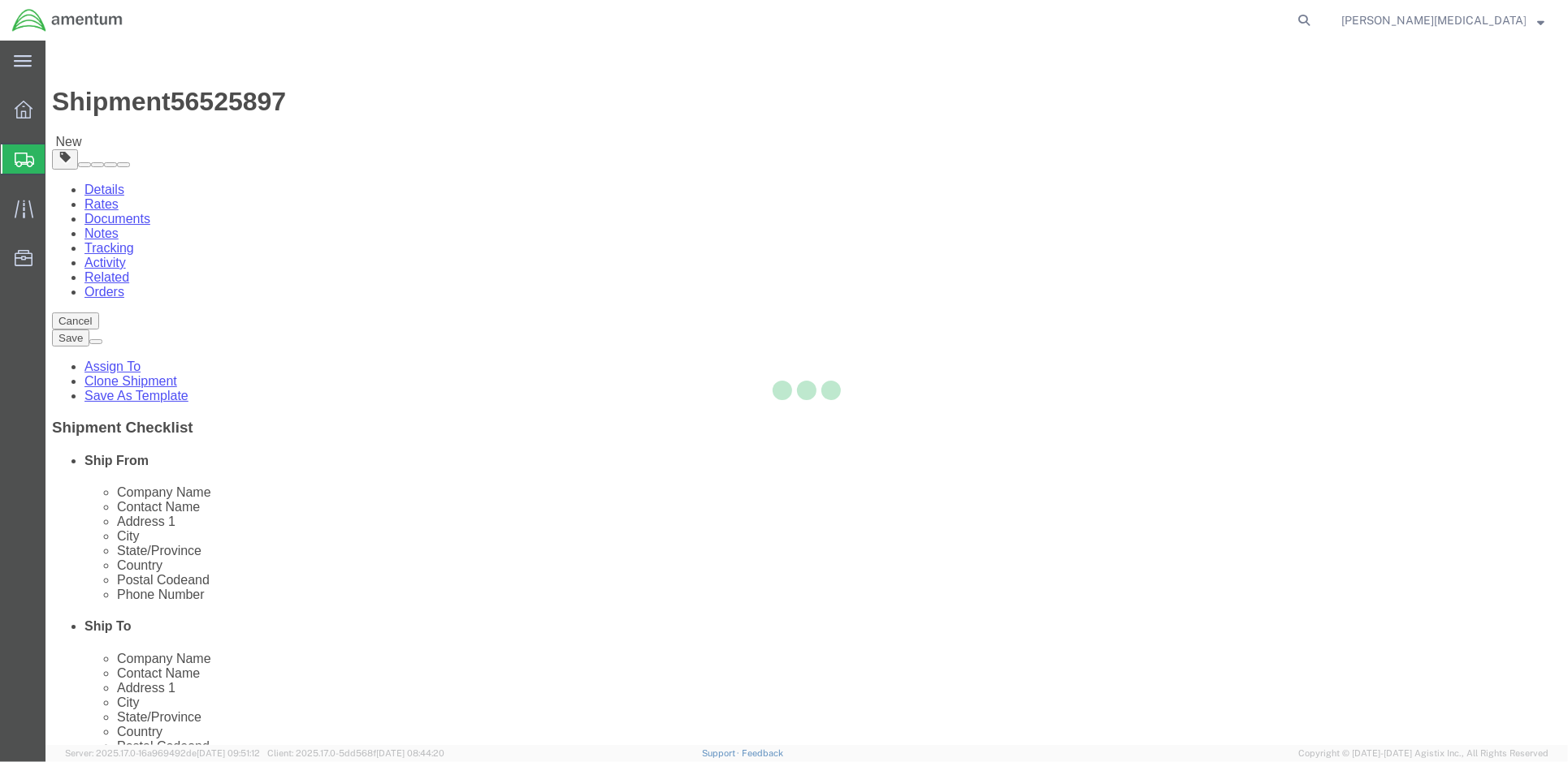
click at [169, 102] on div at bounding box center [806, 393] width 1522 height 705
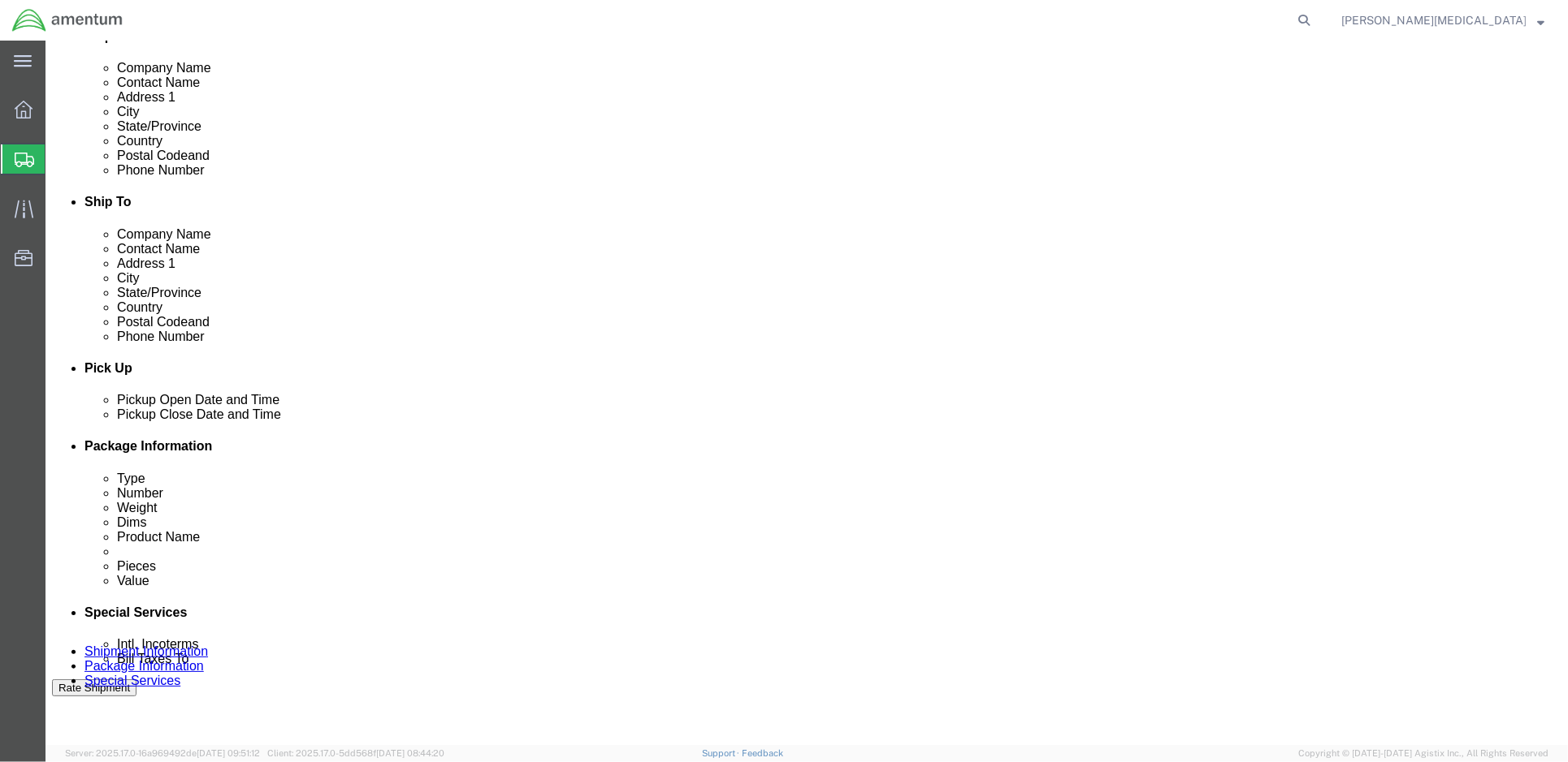
scroll to position [433, 0]
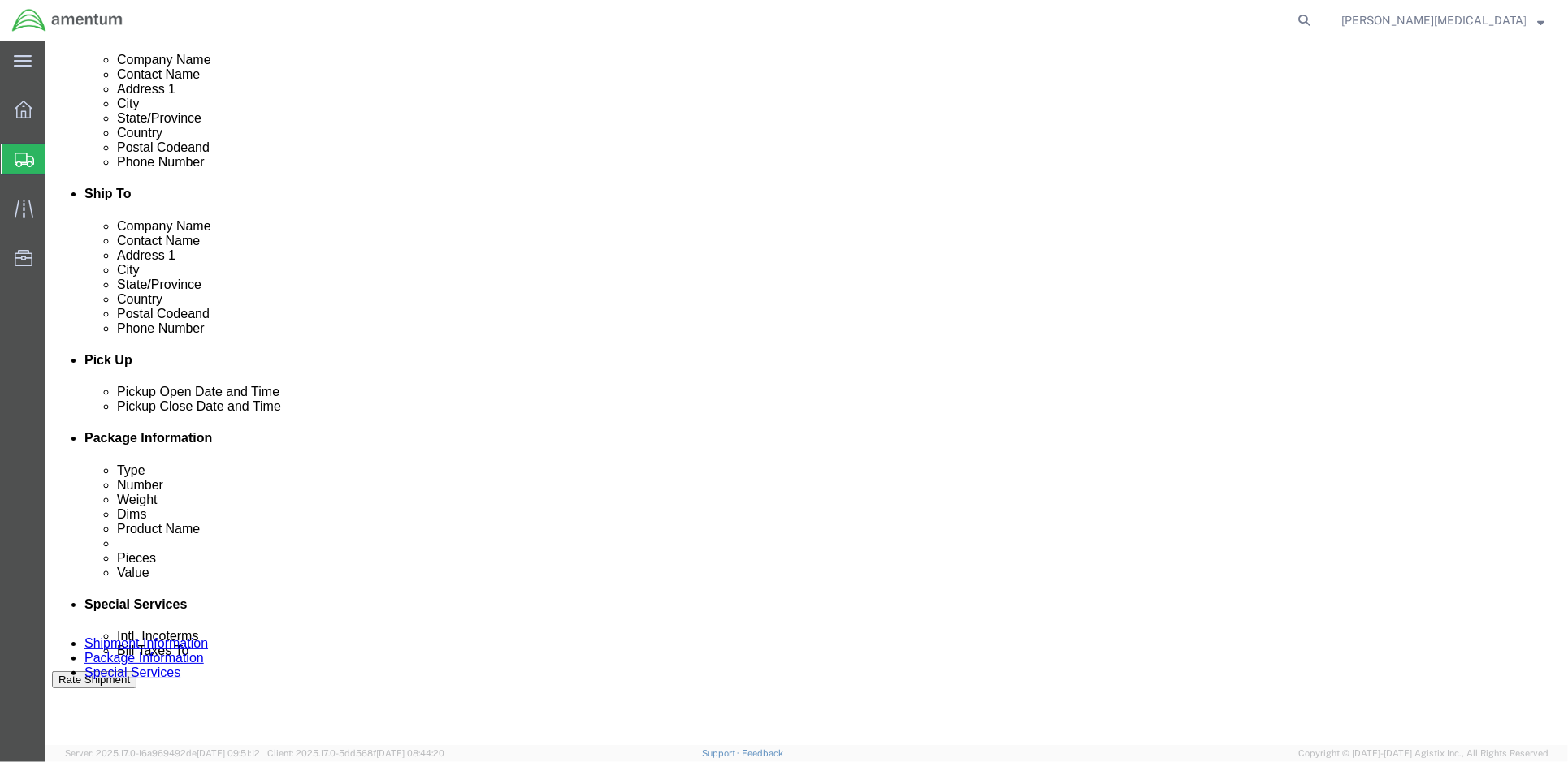
click input "text"
type input "56525897"
click select "Select Account Type Activity ID Airline Appointment Number ASN Batch Request # …"
select select "PROJNUM"
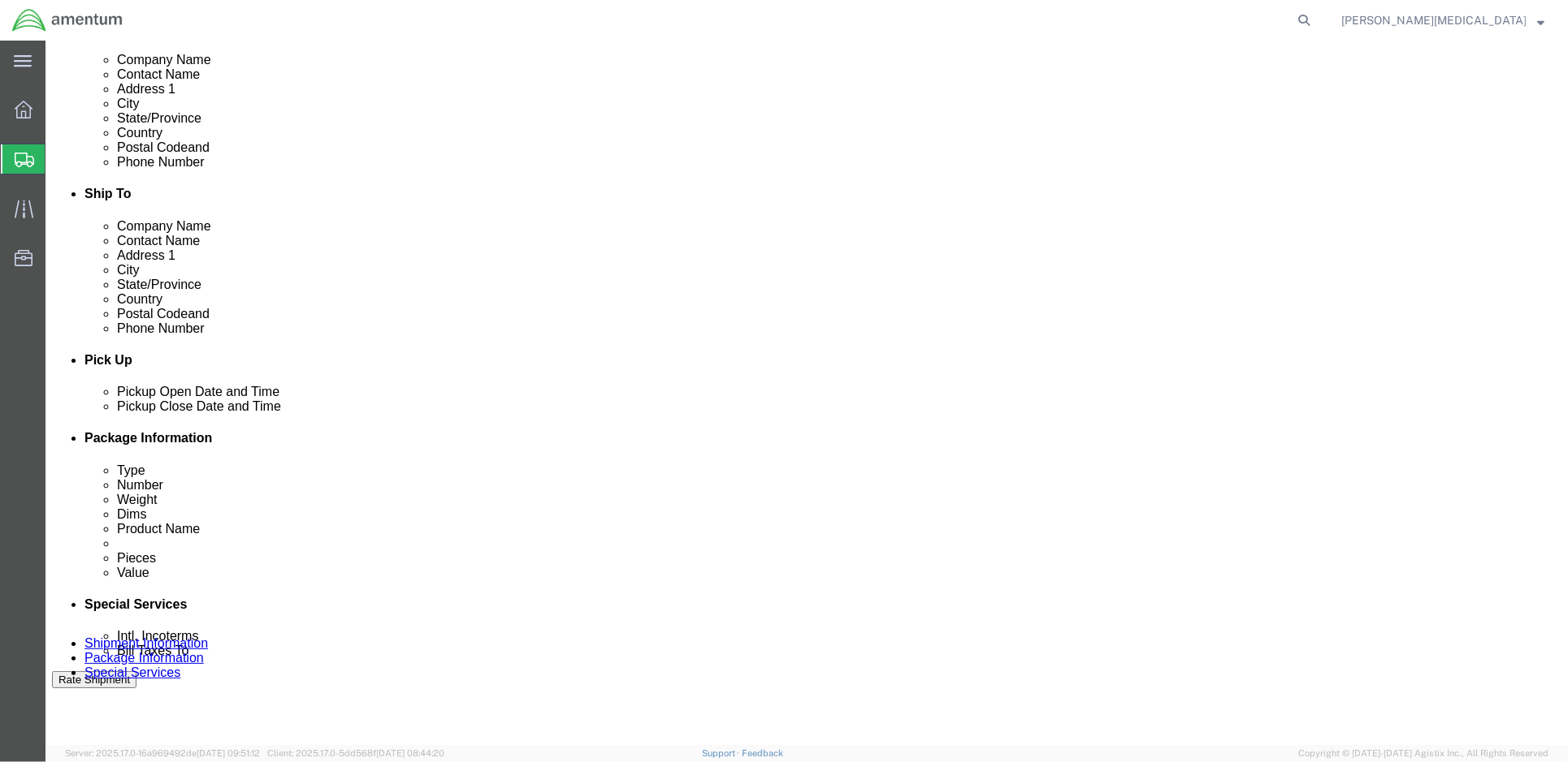
click select "Select Account Type Activity ID Airline Appointment Number ASN Batch Request # …"
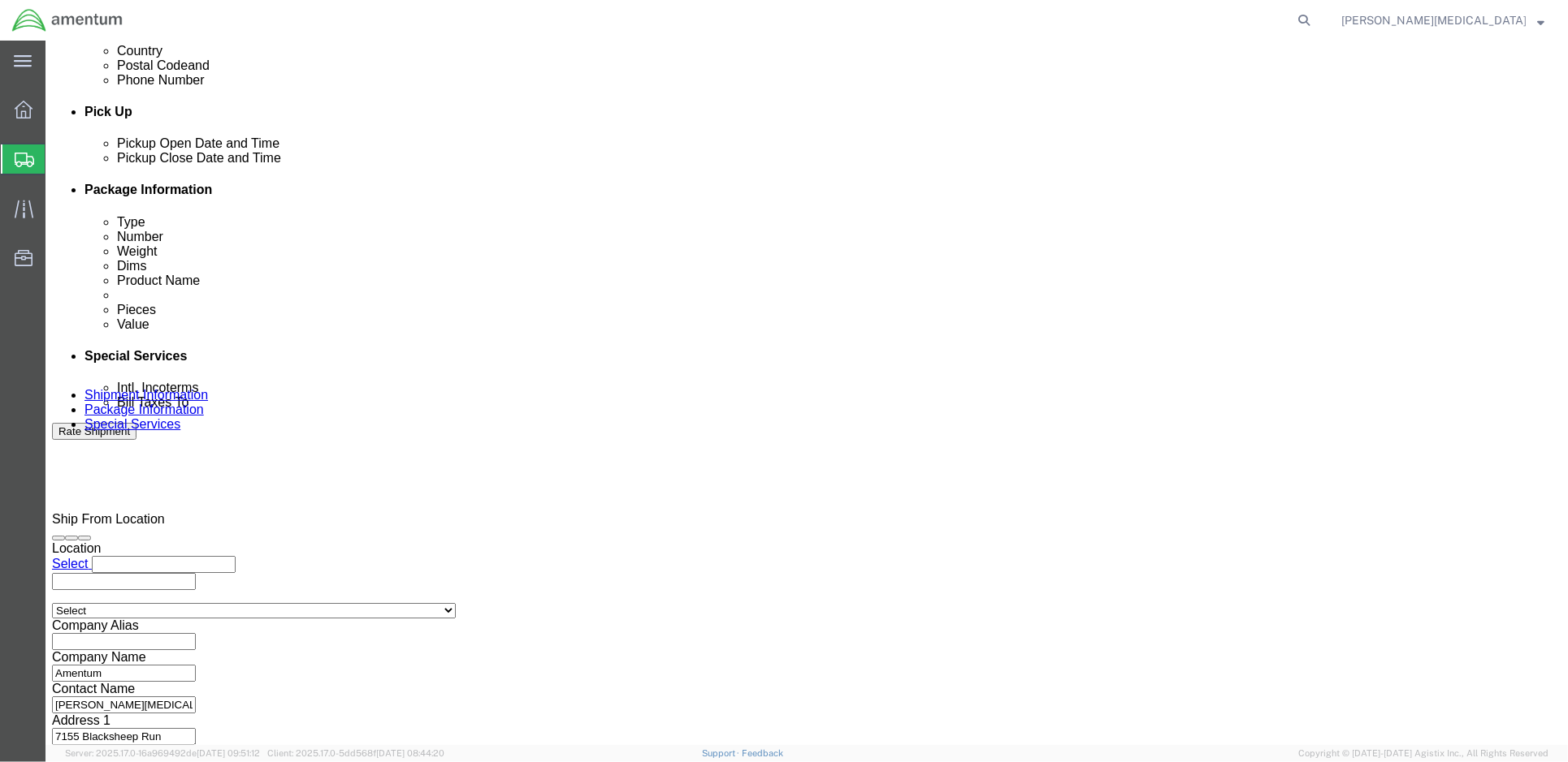
scroll to position [689, 0]
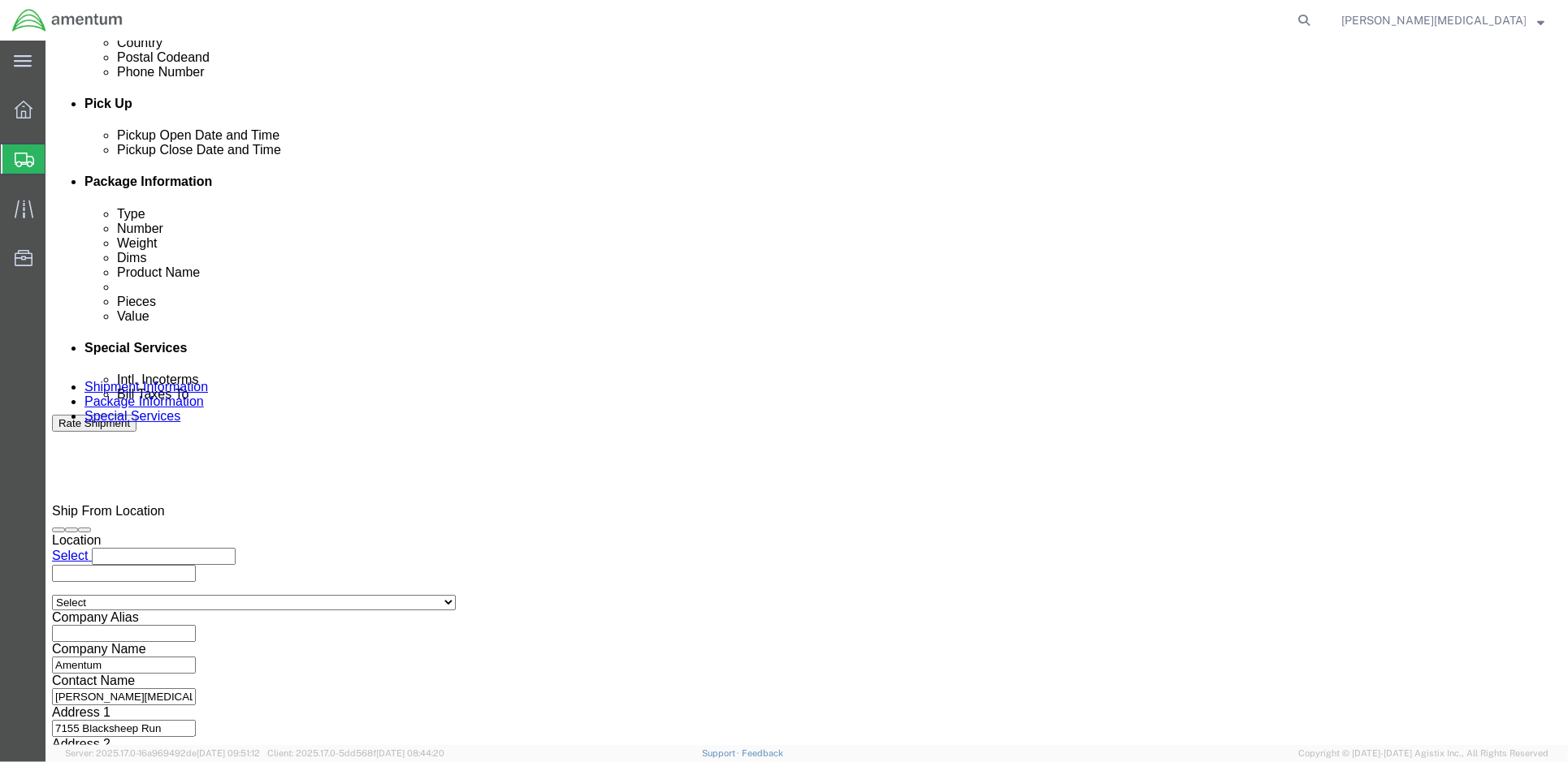
click select "Select"
click div "Vehicle Select Size Select Container Number 1 Owner Select Shipper Vessel"
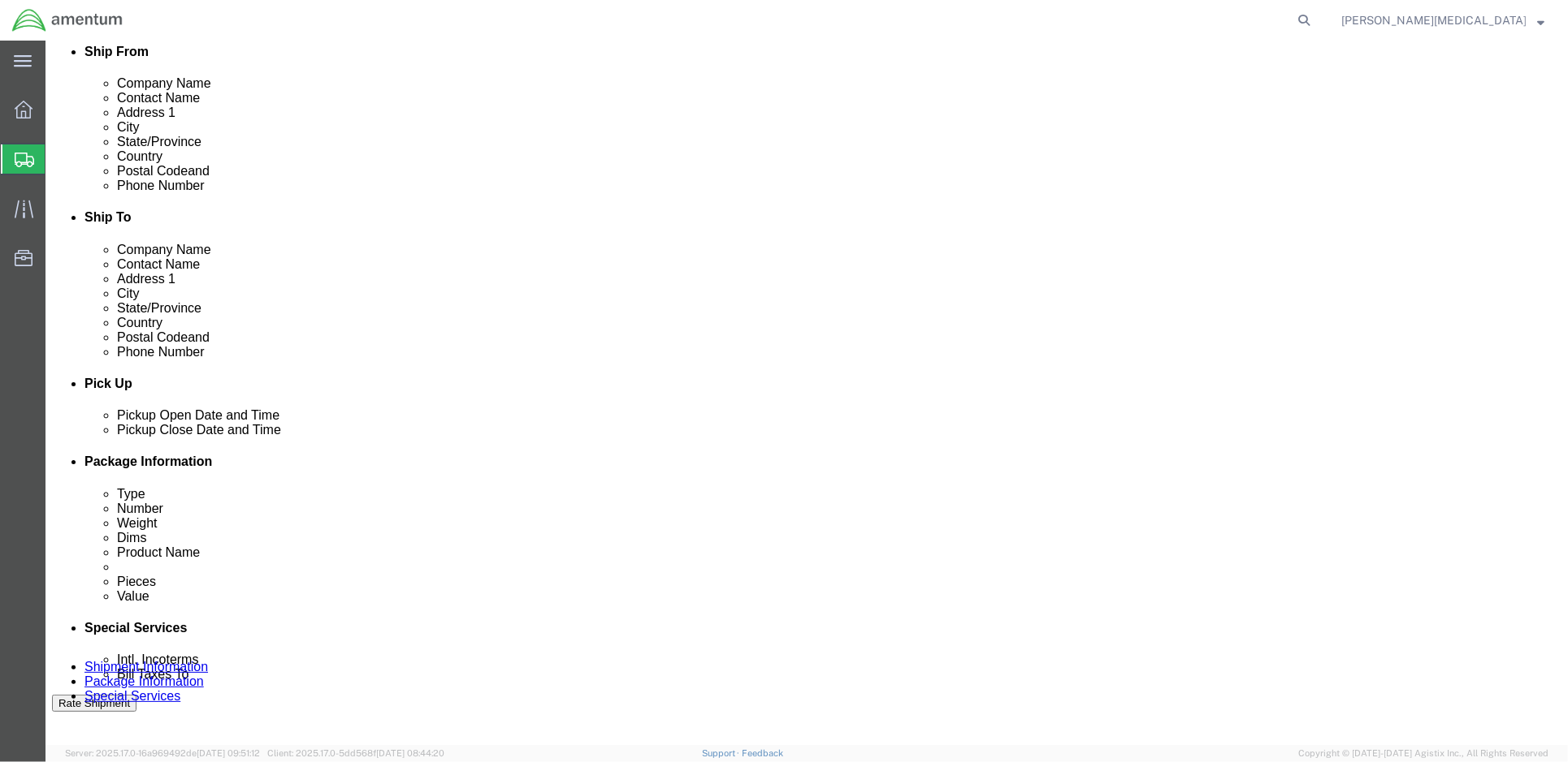
scroll to position [148, 0]
